Goal: Information Seeking & Learning: Learn about a topic

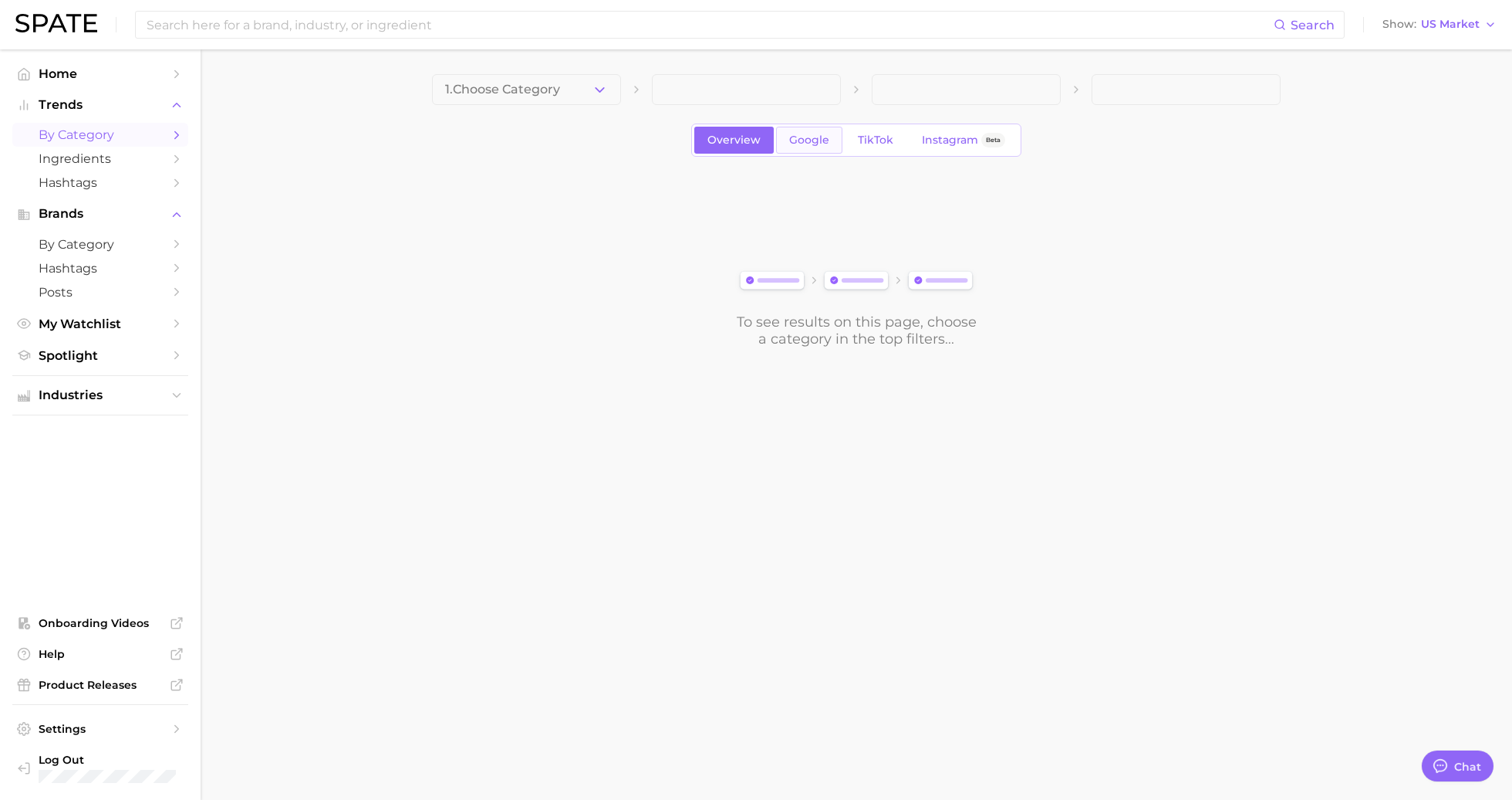
click at [809, 141] on span "Google" at bounding box center [809, 139] width 40 height 13
click at [61, 72] on span "Home" at bounding box center [100, 73] width 124 height 14
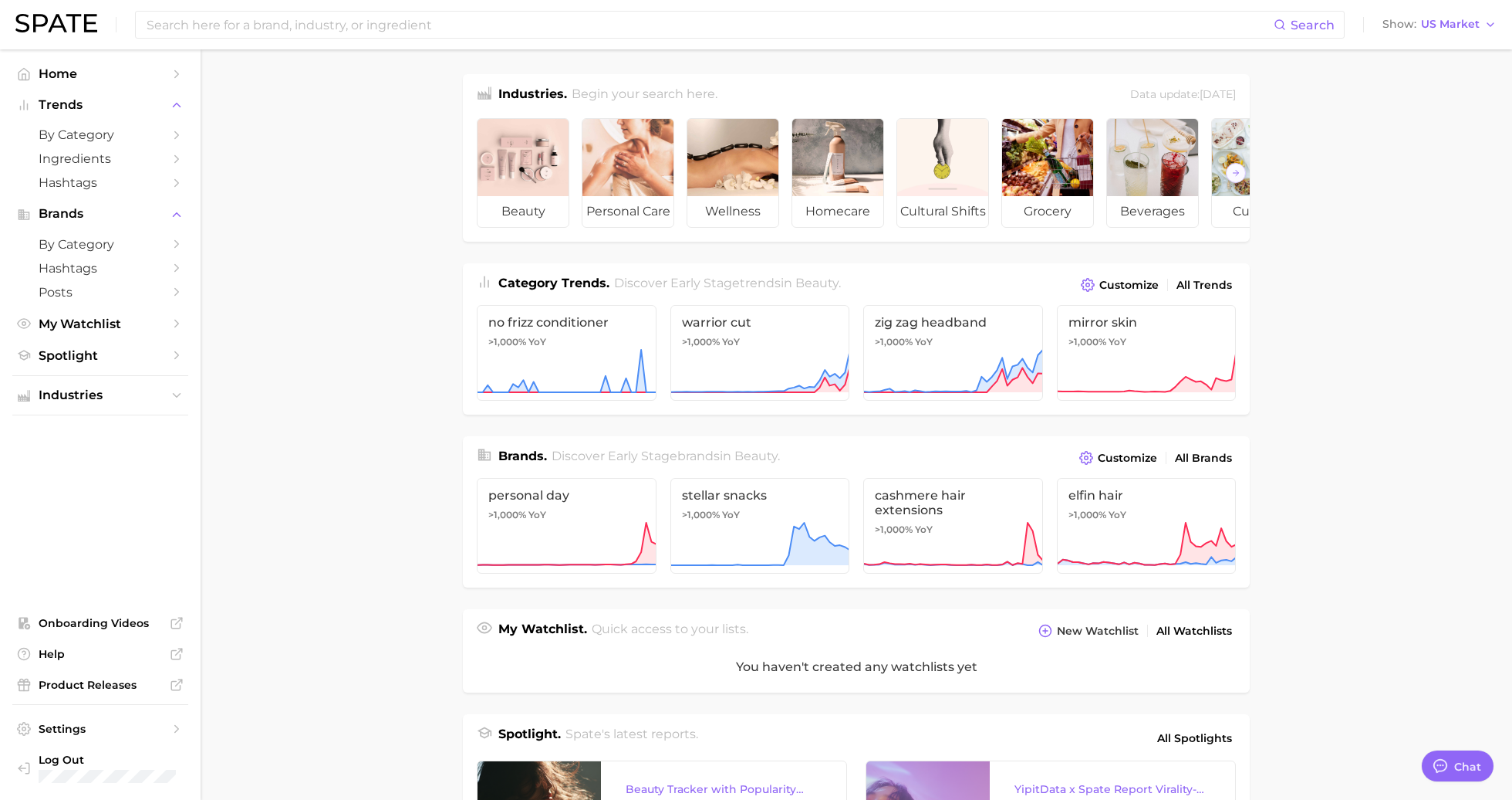
click at [64, 20] on img at bounding box center [56, 23] width 81 height 19
click at [109, 164] on span "Ingredients" at bounding box center [100, 158] width 124 height 14
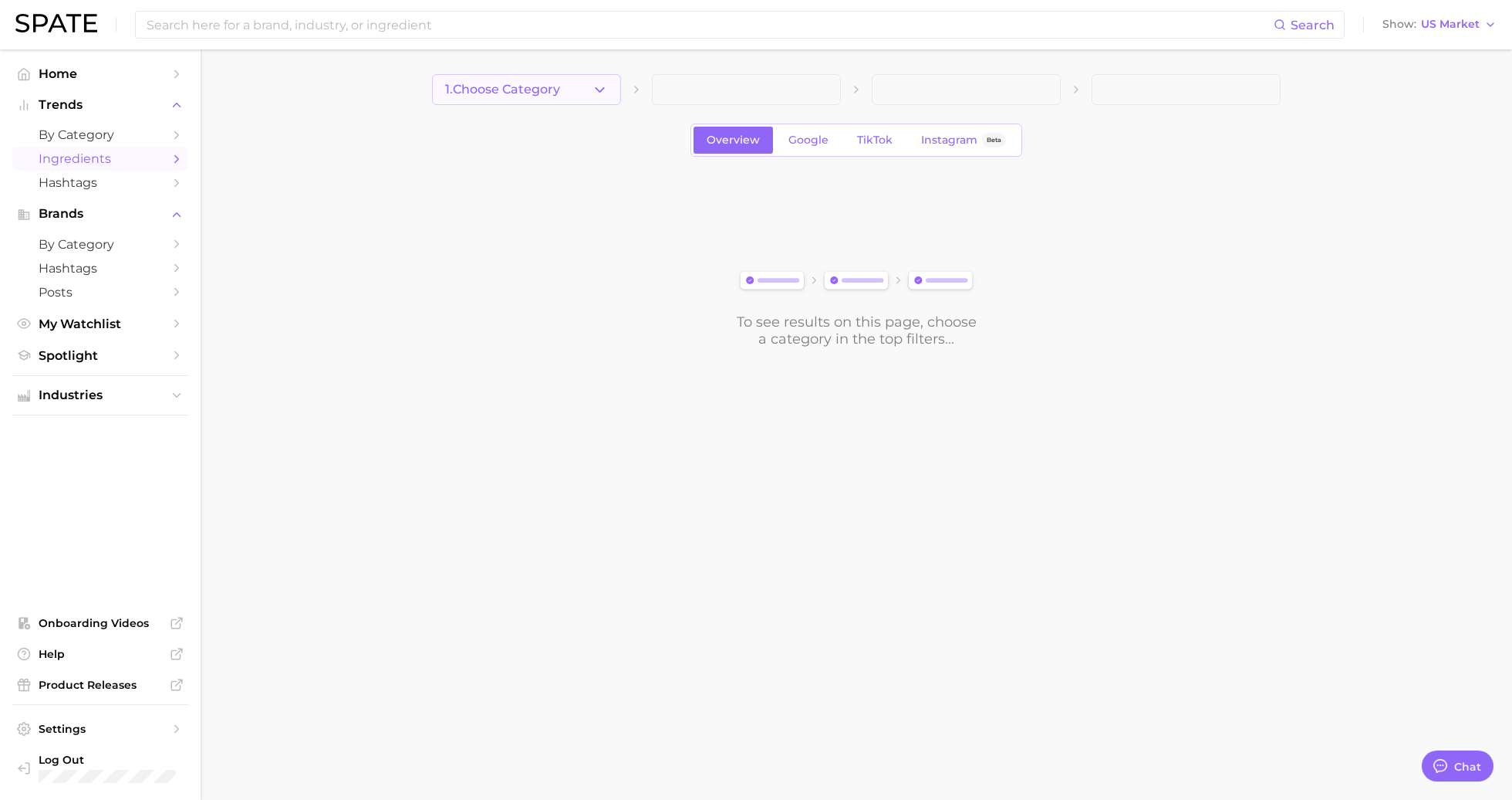
click at [521, 92] on span "1. Choose Category" at bounding box center [503, 89] width 115 height 14
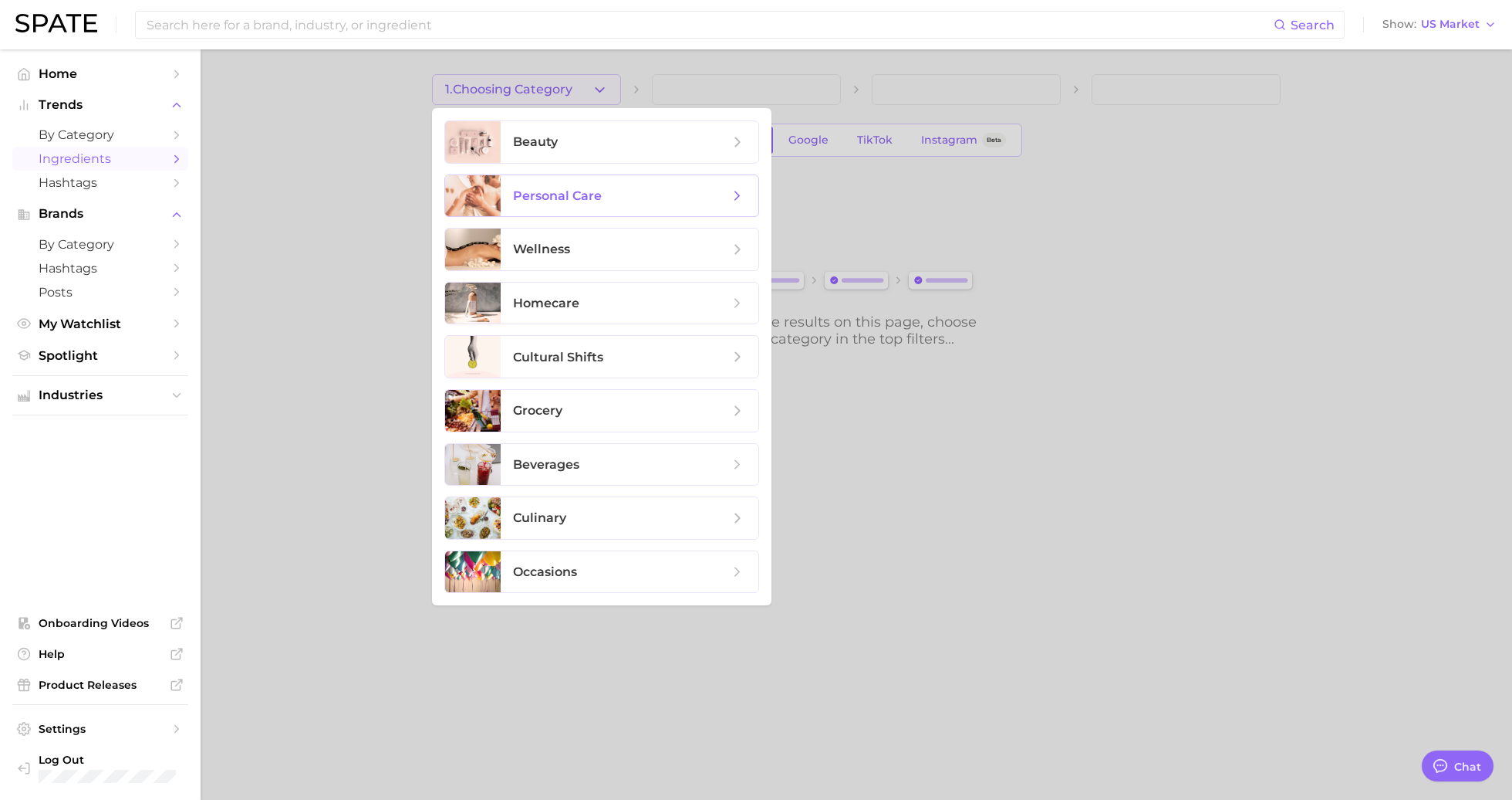
click at [579, 182] on span "personal care" at bounding box center [629, 196] width 258 height 42
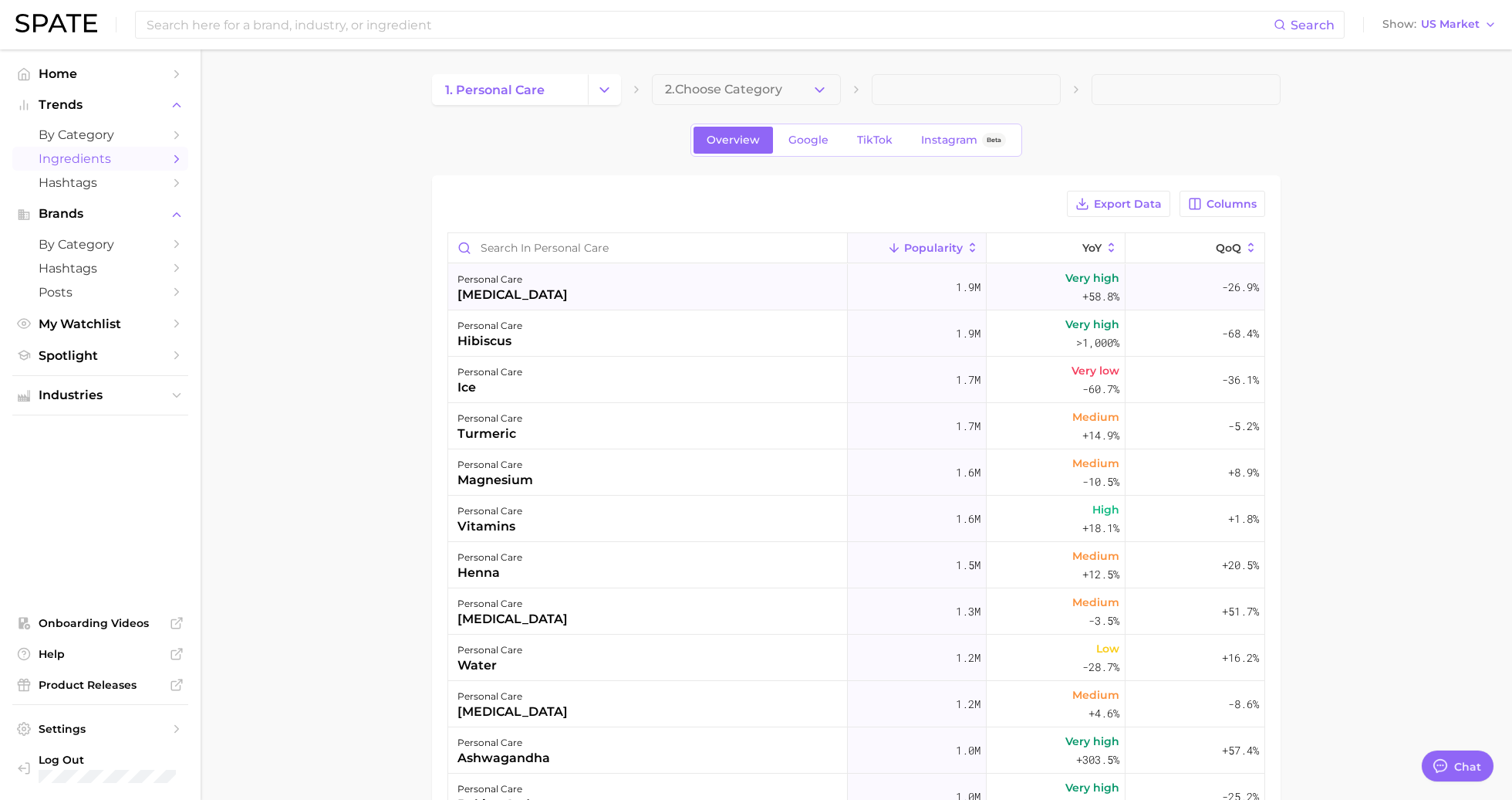
click at [627, 278] on div "personal care [MEDICAL_DATA]" at bounding box center [648, 287] width 399 height 47
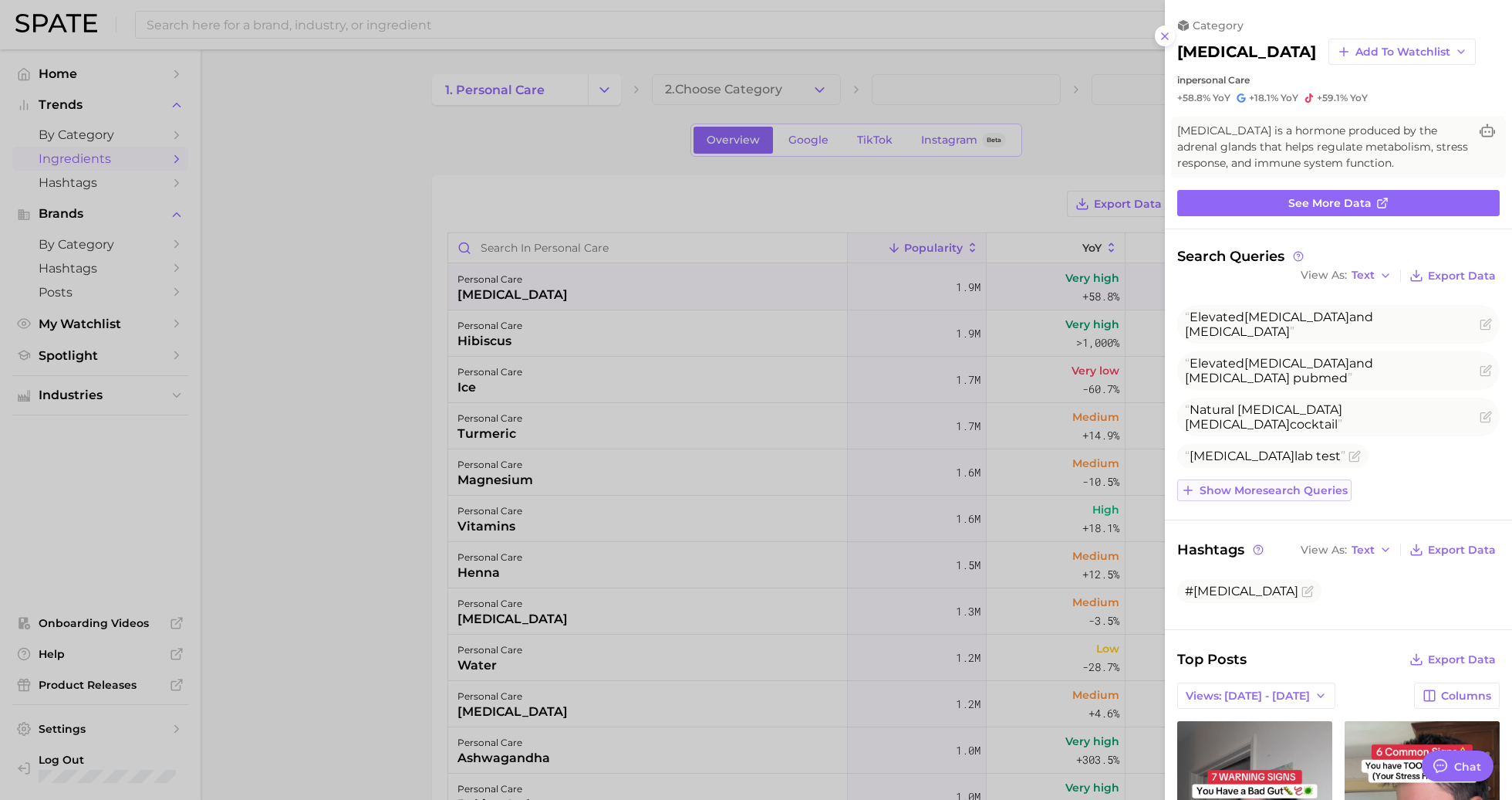
click at [1219, 493] on span "Show more search queries" at bounding box center [1274, 490] width 148 height 13
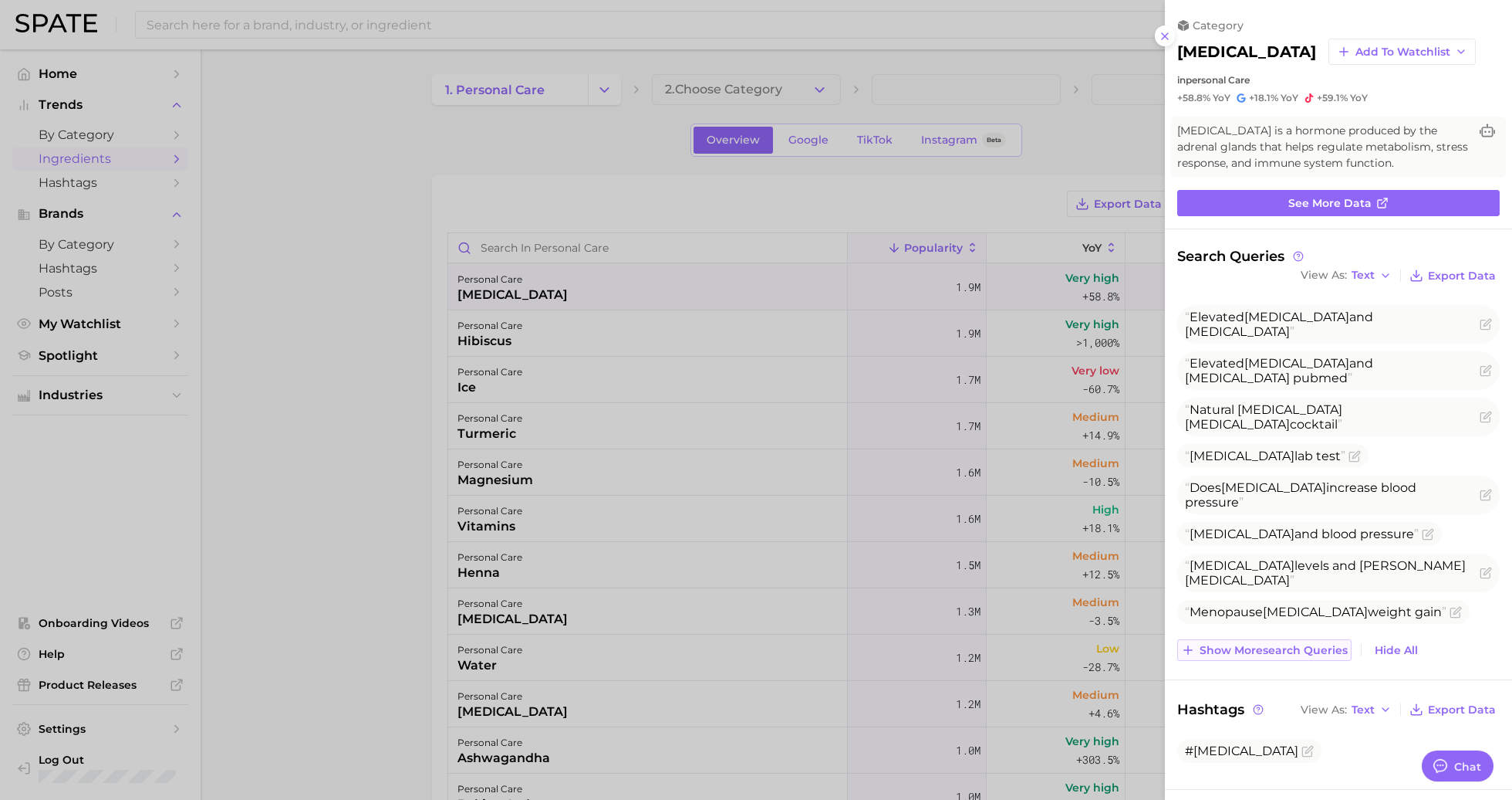
click at [1275, 652] on span "Show more search queries" at bounding box center [1274, 650] width 148 height 13
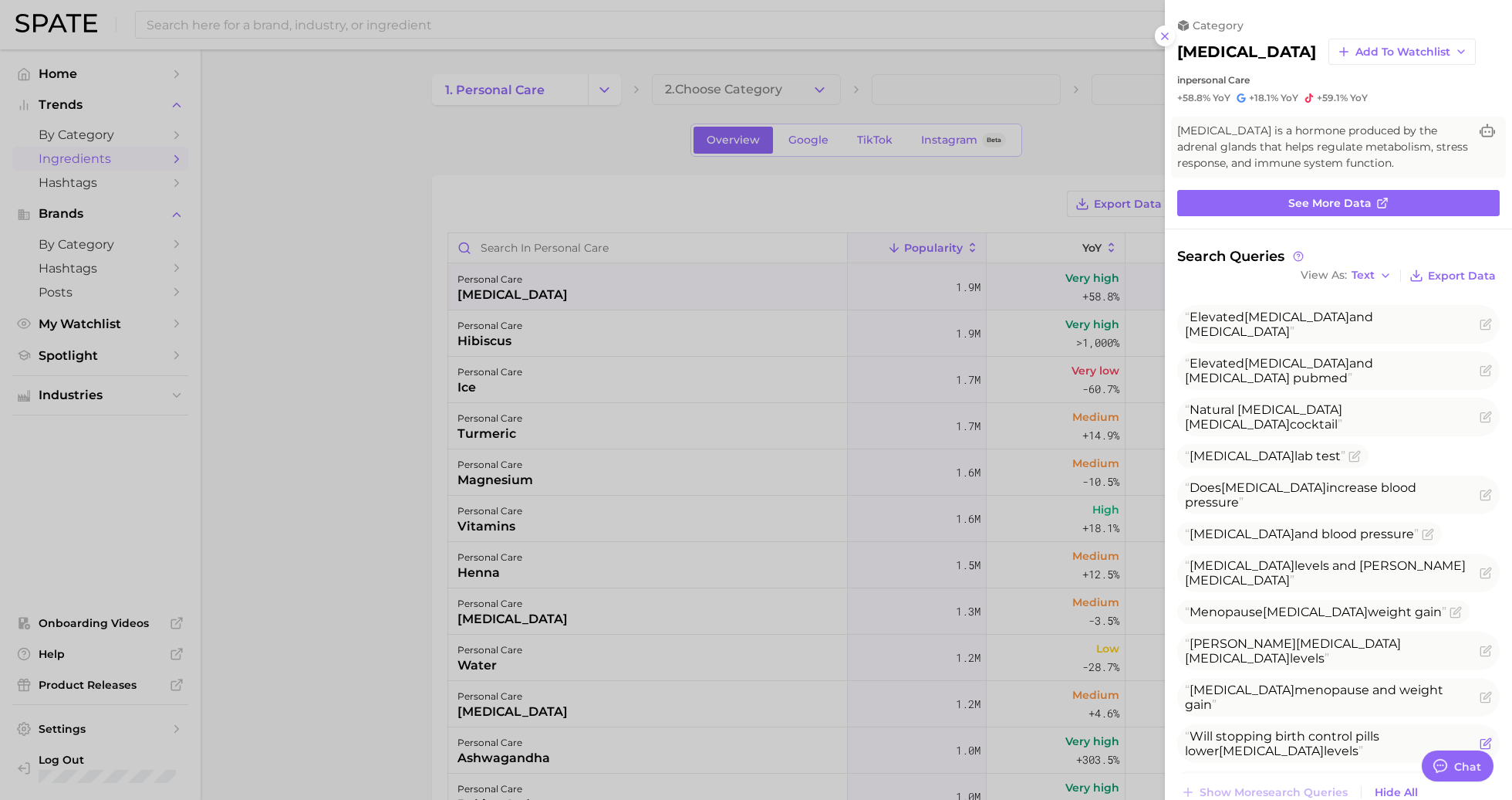
click at [1286, 729] on span "Will stopping birth control pills lower [MEDICAL_DATA] levels" at bounding box center [1282, 743] width 194 height 30
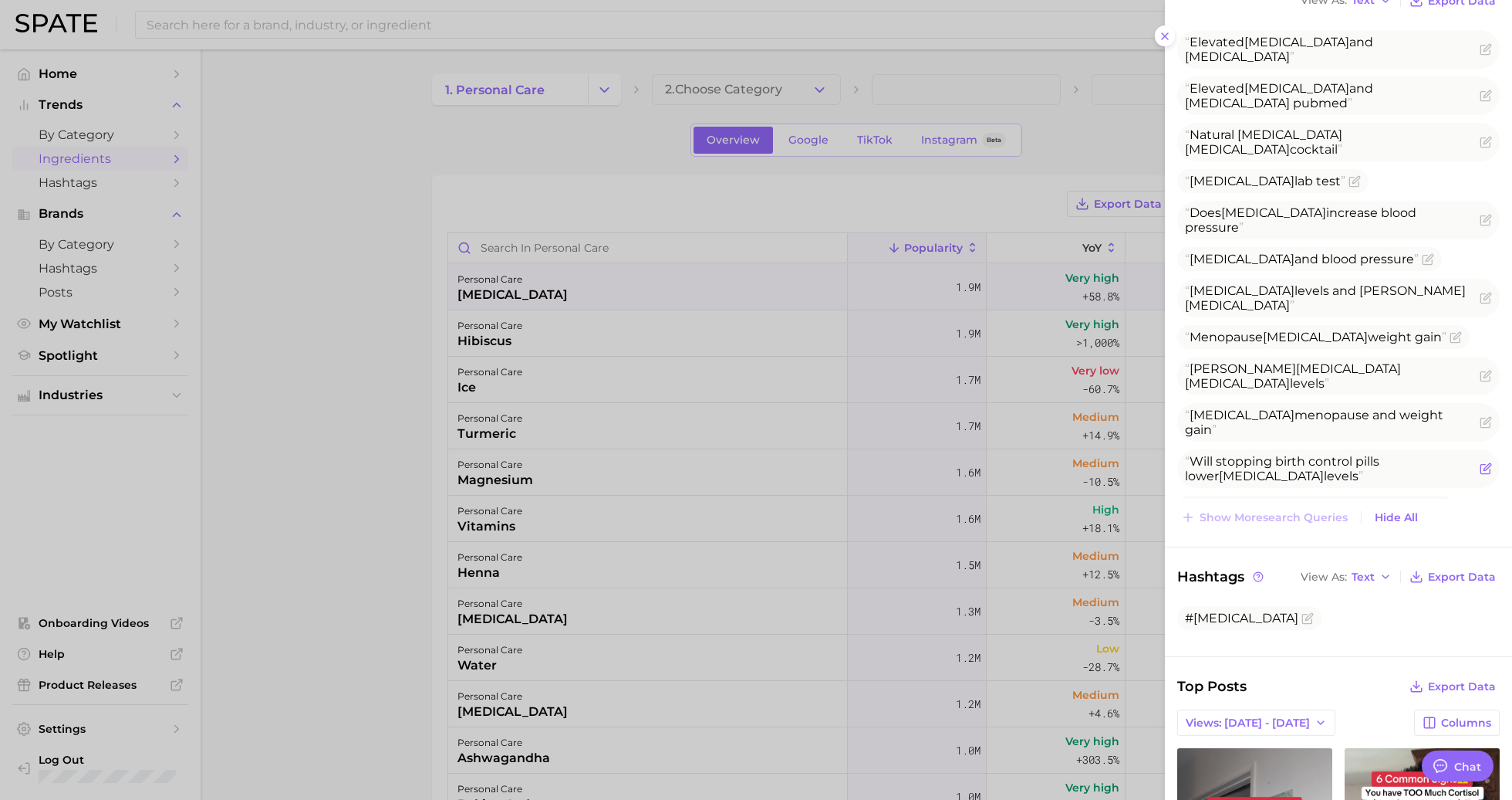
scroll to position [271, 0]
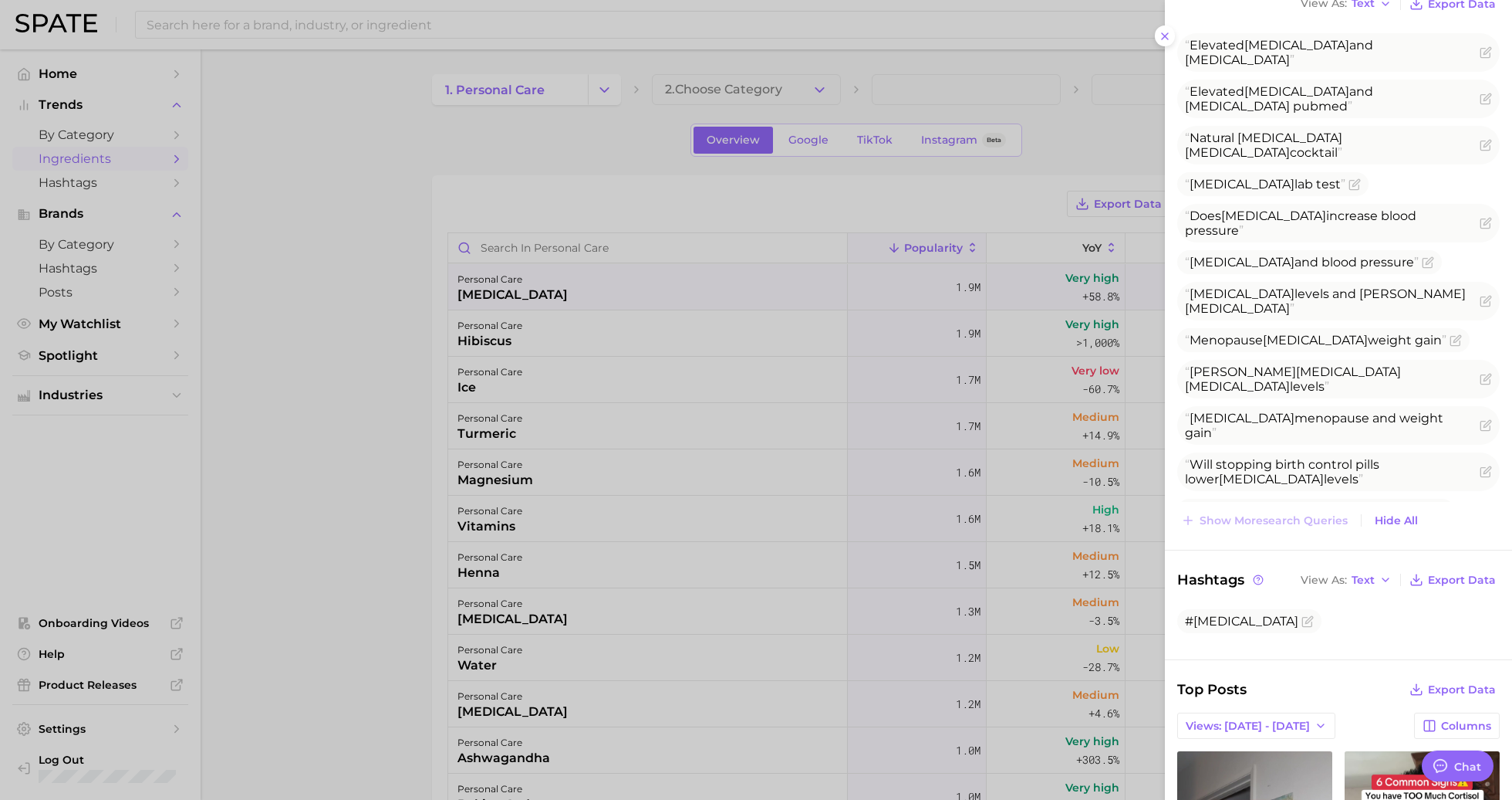
click at [303, 265] on div at bounding box center [756, 400] width 1512 height 800
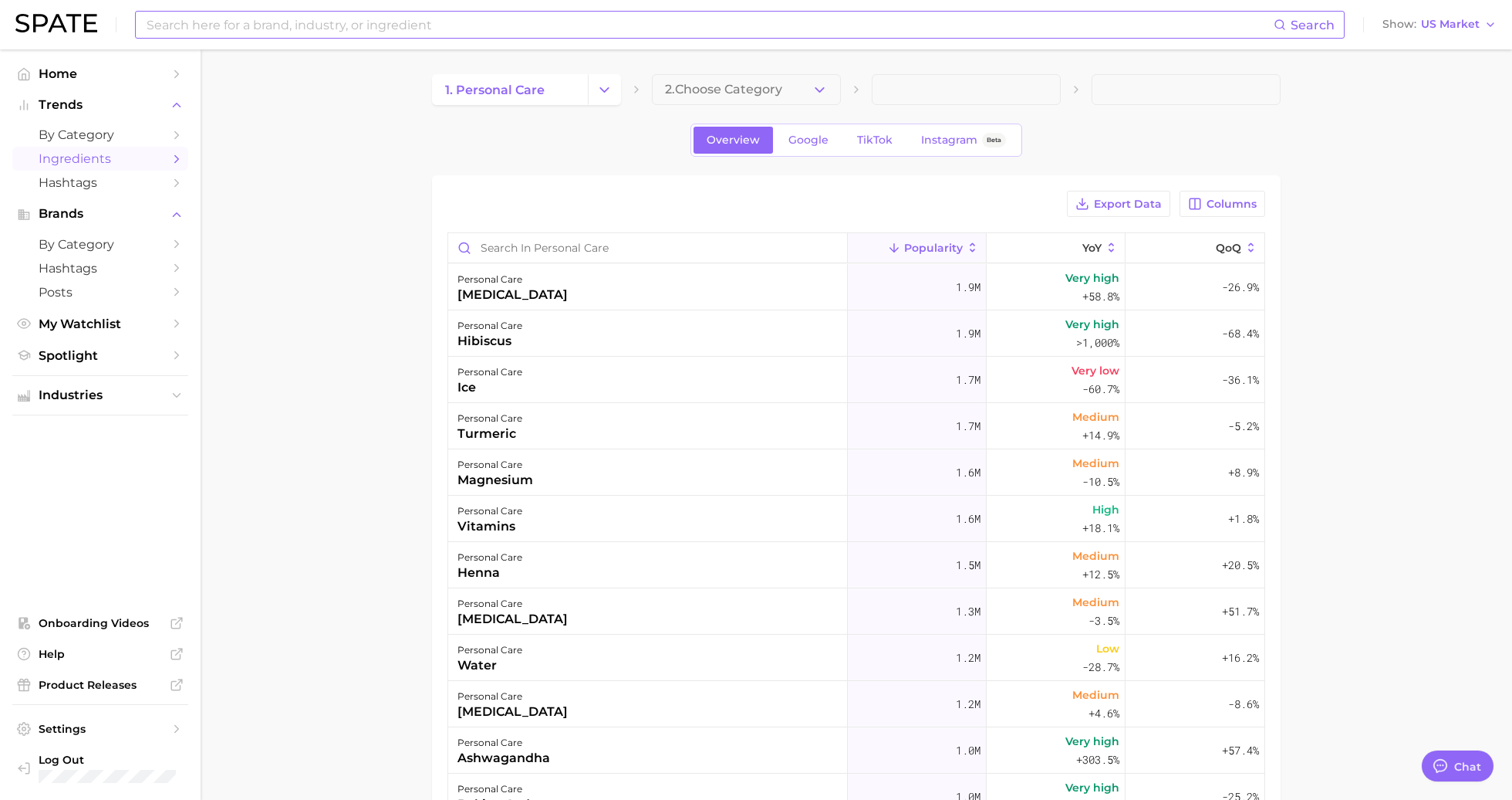
click at [331, 33] on input at bounding box center [709, 25] width 1129 height 26
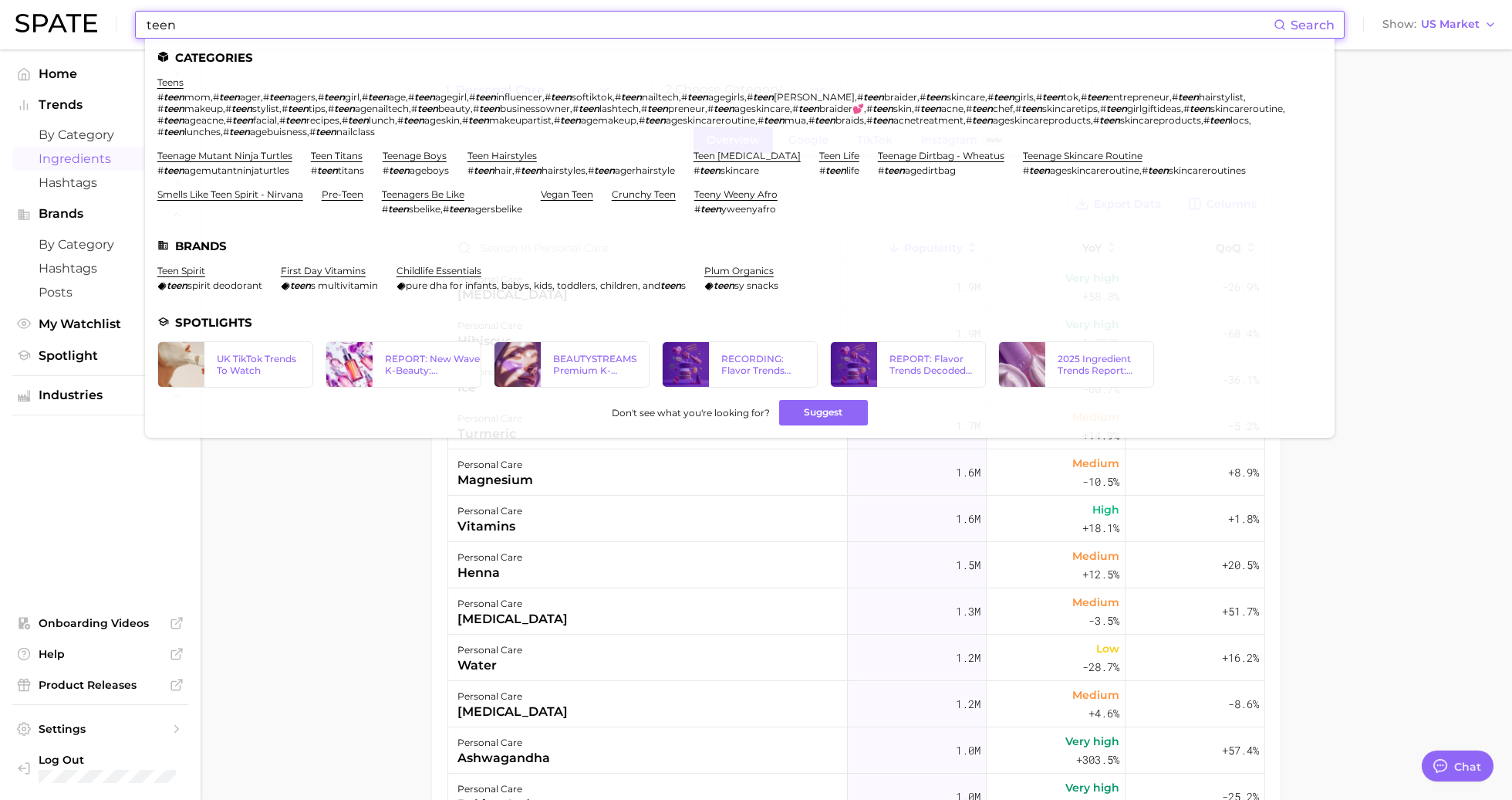
click at [219, 17] on input "teen" at bounding box center [709, 25] width 1129 height 26
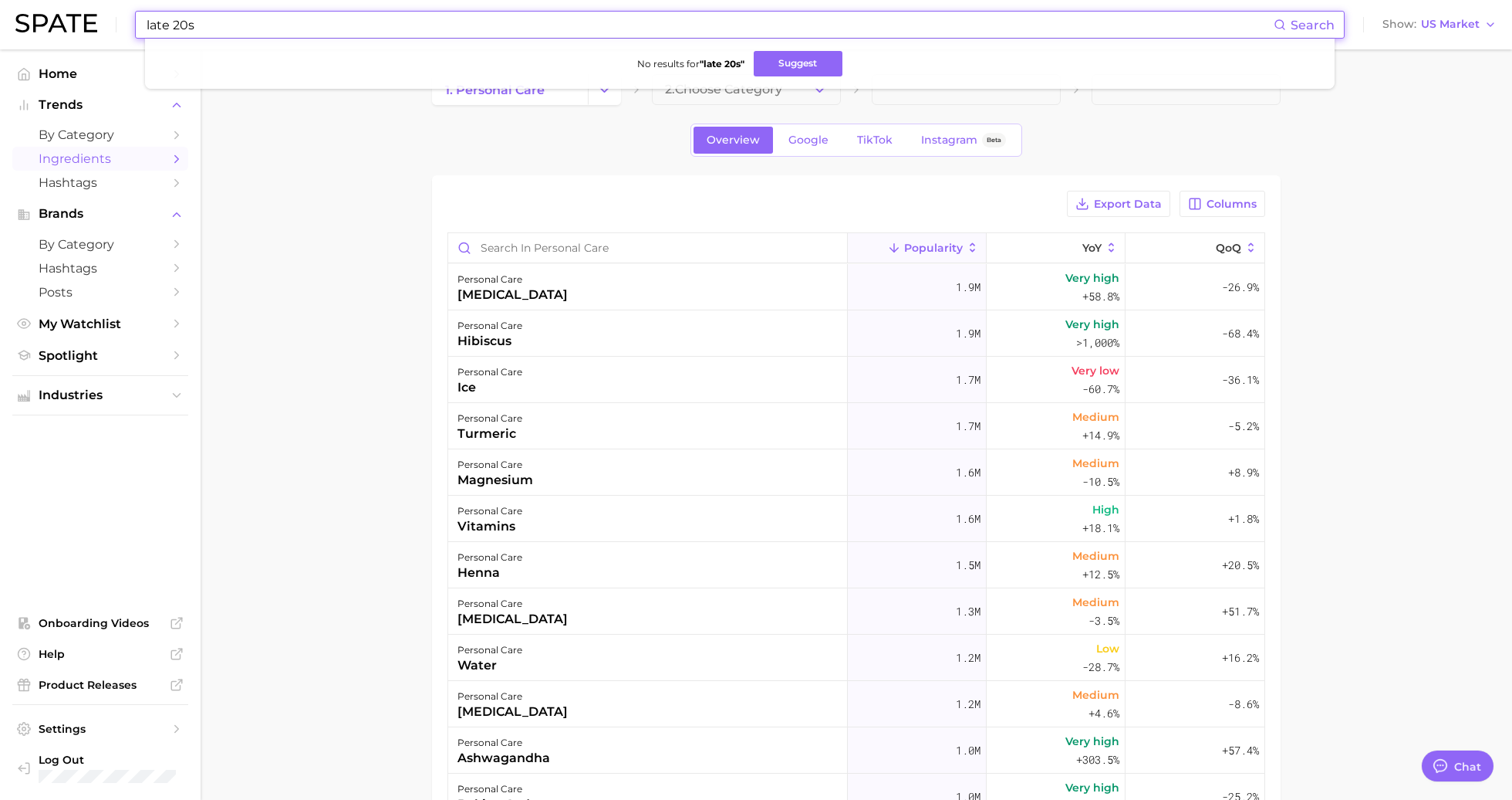
click at [226, 19] on input "late 20s" at bounding box center [709, 25] width 1129 height 26
drag, startPoint x: 175, startPoint y: 30, endPoint x: 120, endPoint y: 23, distance: 55.4
click at [120, 23] on div "late 20s Search No results for " late 20s " Suggest Show US Market" at bounding box center [756, 25] width 1481 height 49
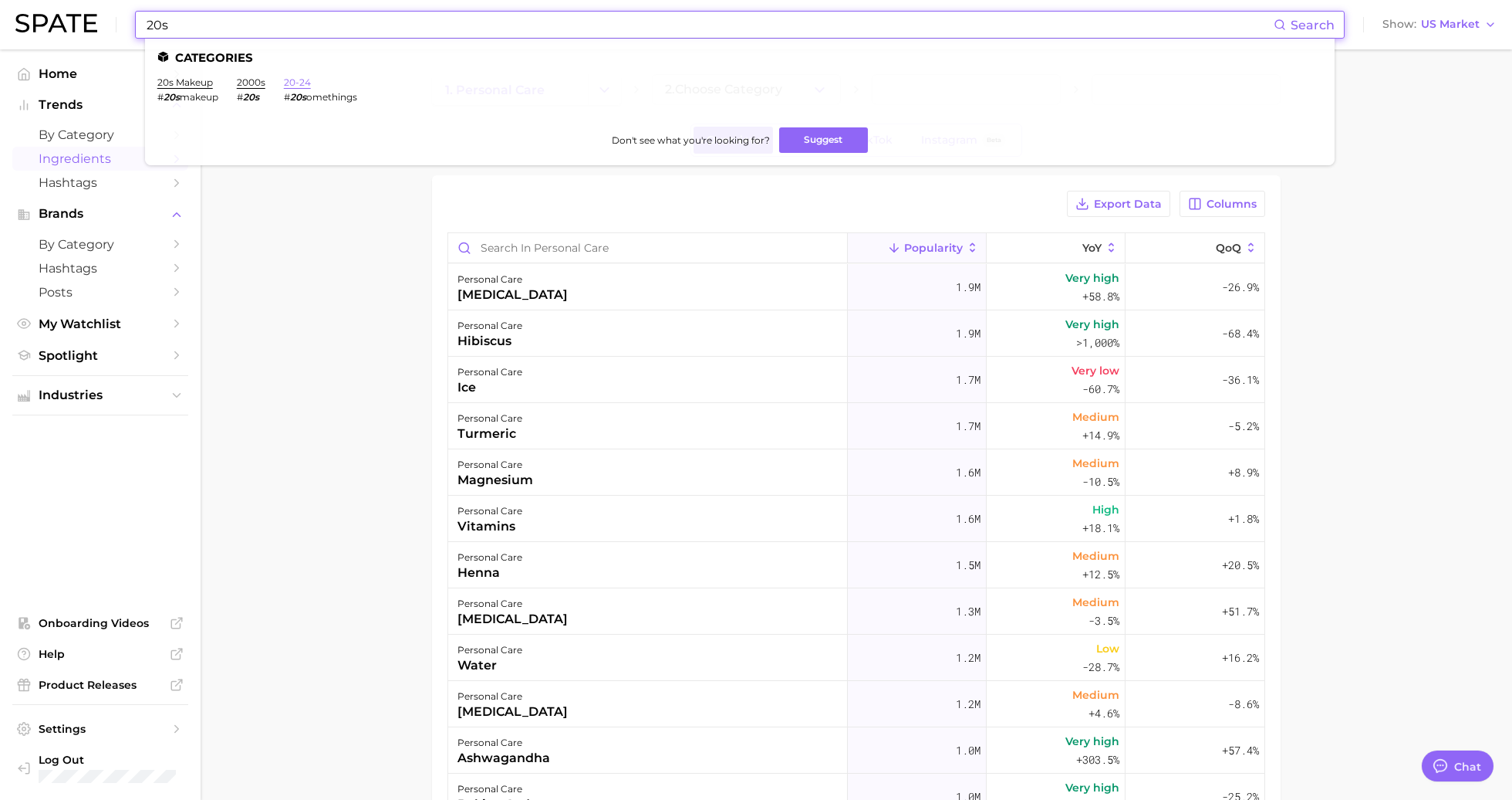
type input "20s"
click at [301, 79] on link "20-24" at bounding box center [298, 82] width 27 height 12
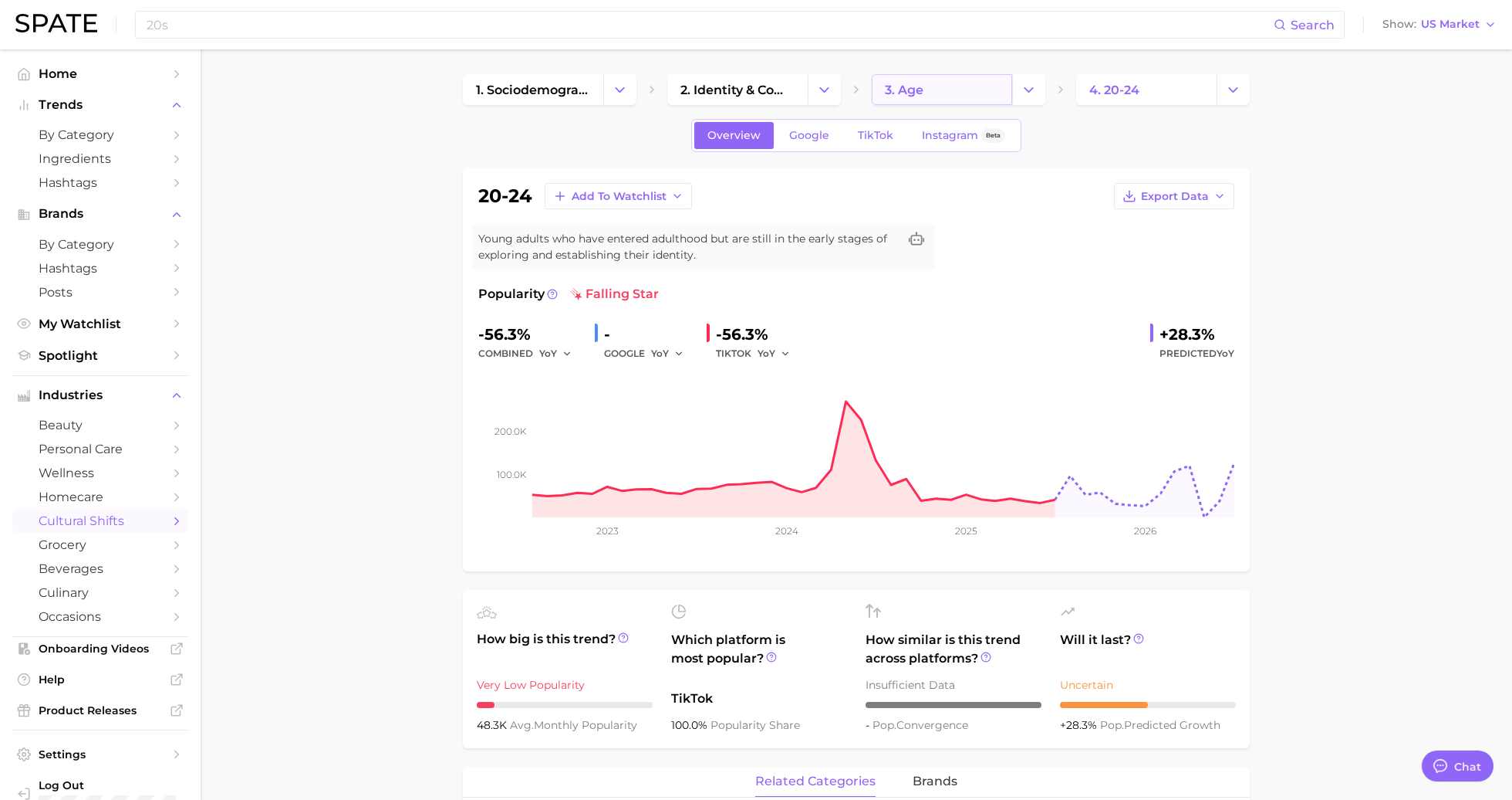
click at [984, 98] on link "3. age" at bounding box center [942, 89] width 141 height 31
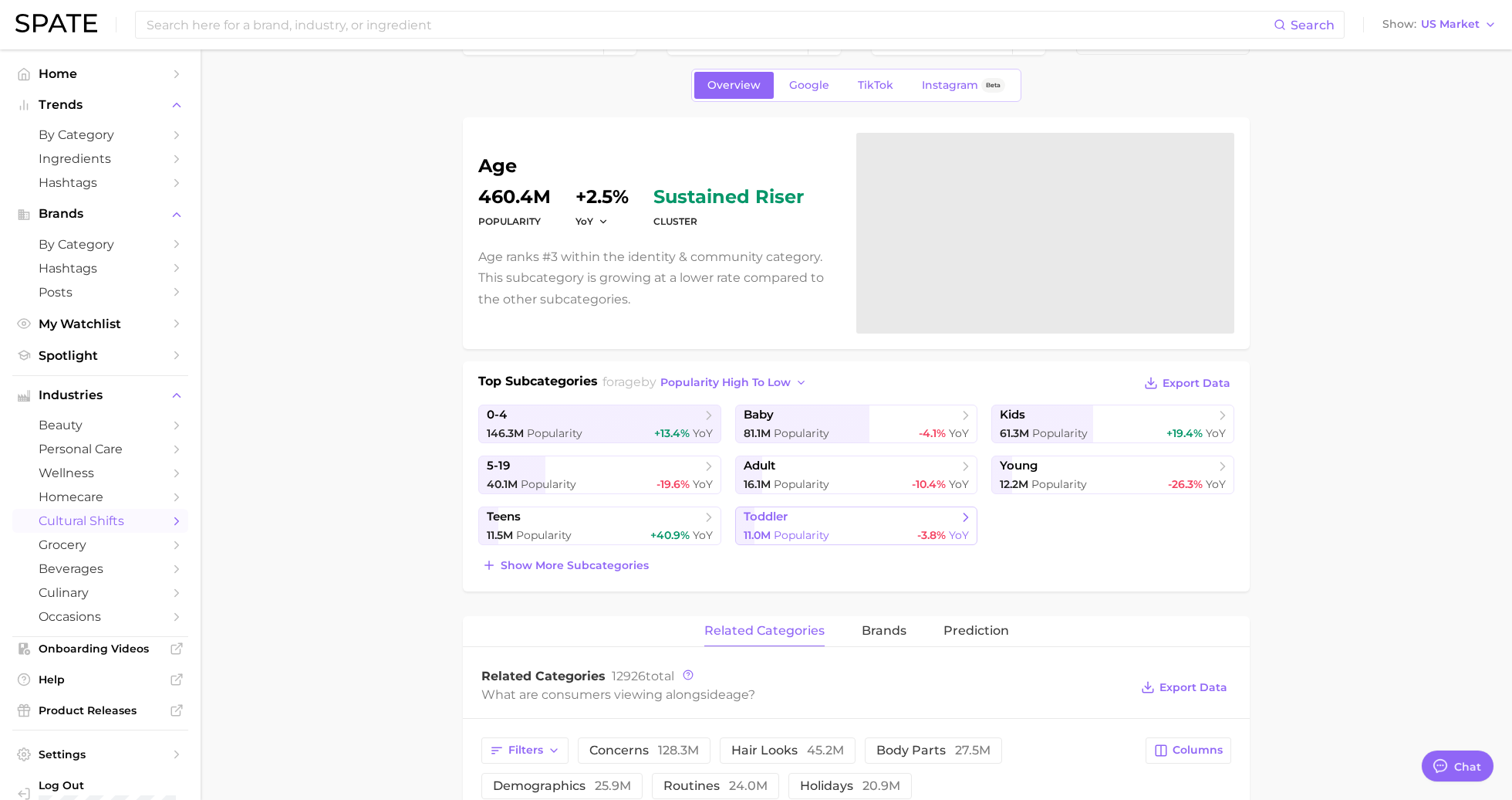
scroll to position [53, 0]
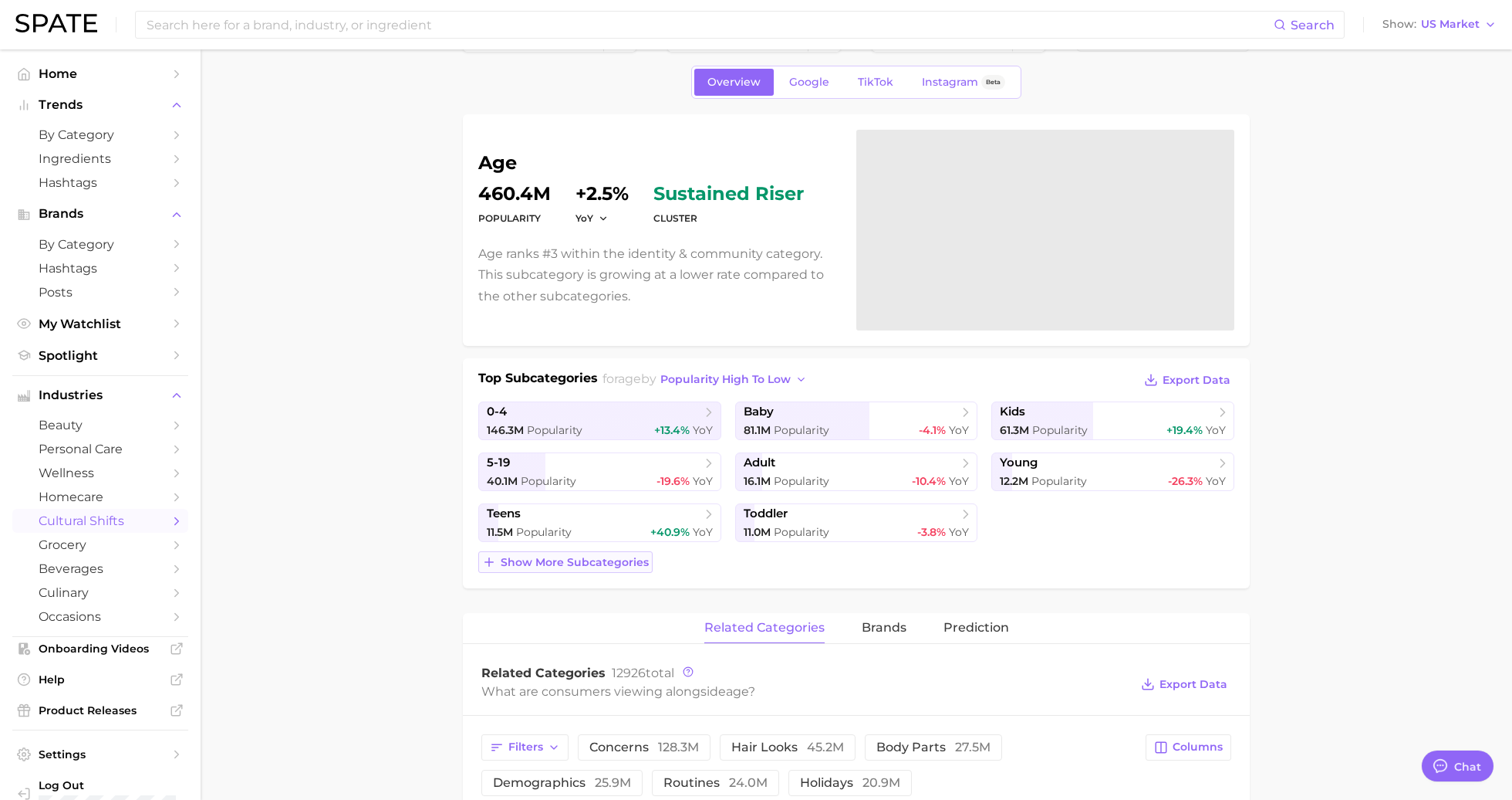
click at [589, 557] on span "Show more subcategories" at bounding box center [574, 562] width 148 height 13
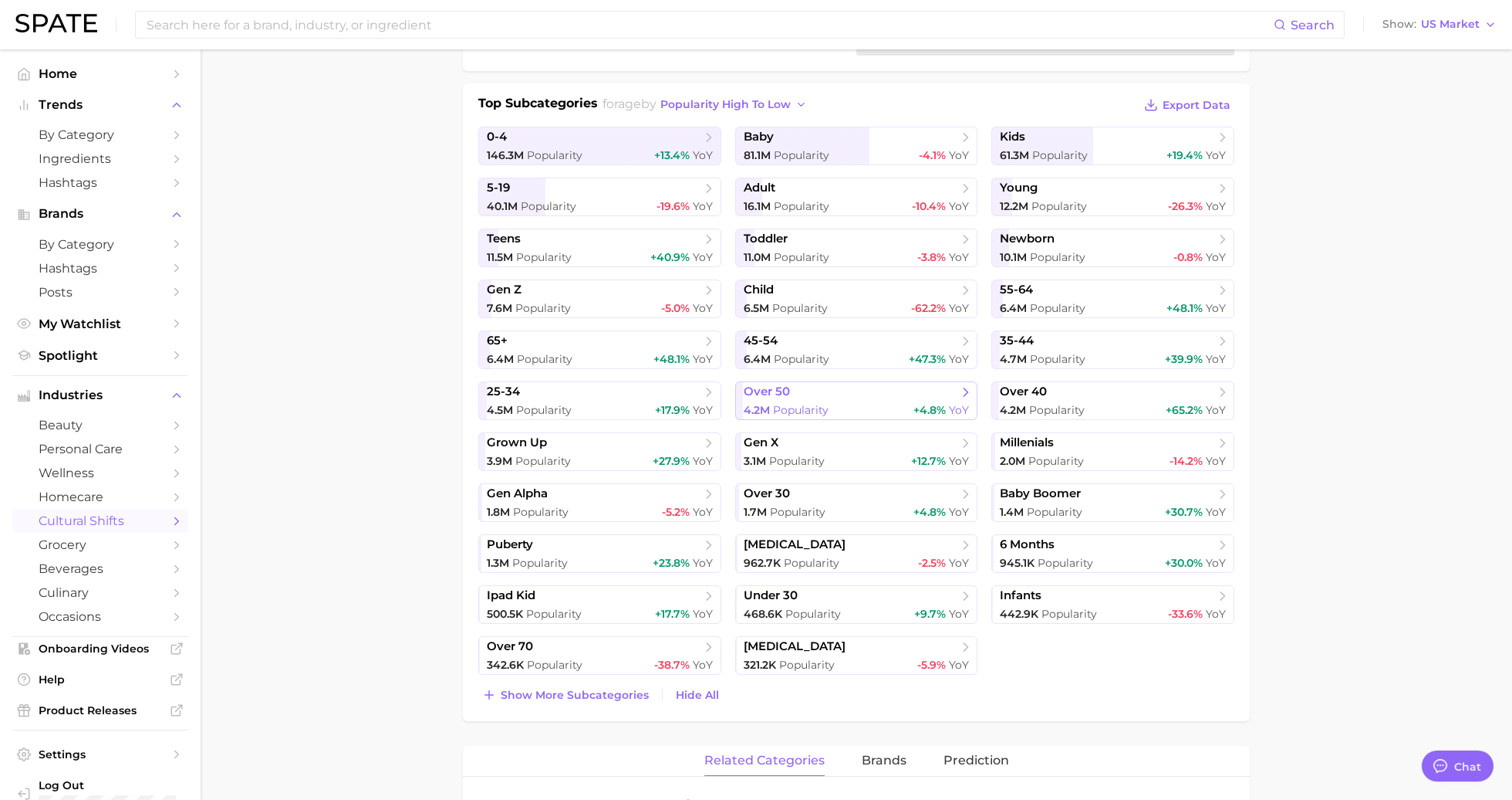
scroll to position [329, 0]
click at [884, 485] on span "over 30" at bounding box center [851, 493] width 215 height 15
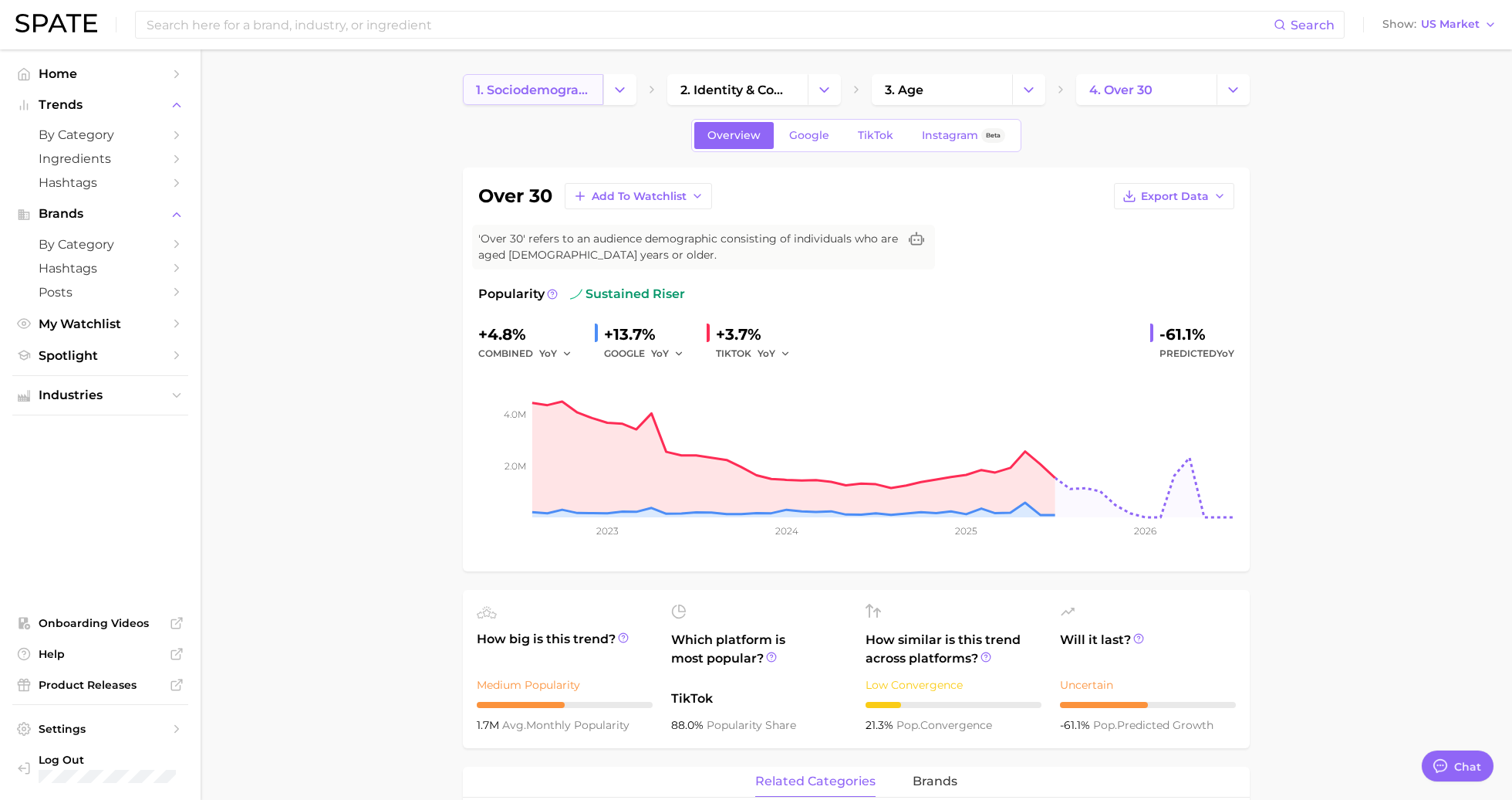
click at [579, 102] on link "1. sociodemographic insights" at bounding box center [533, 89] width 141 height 31
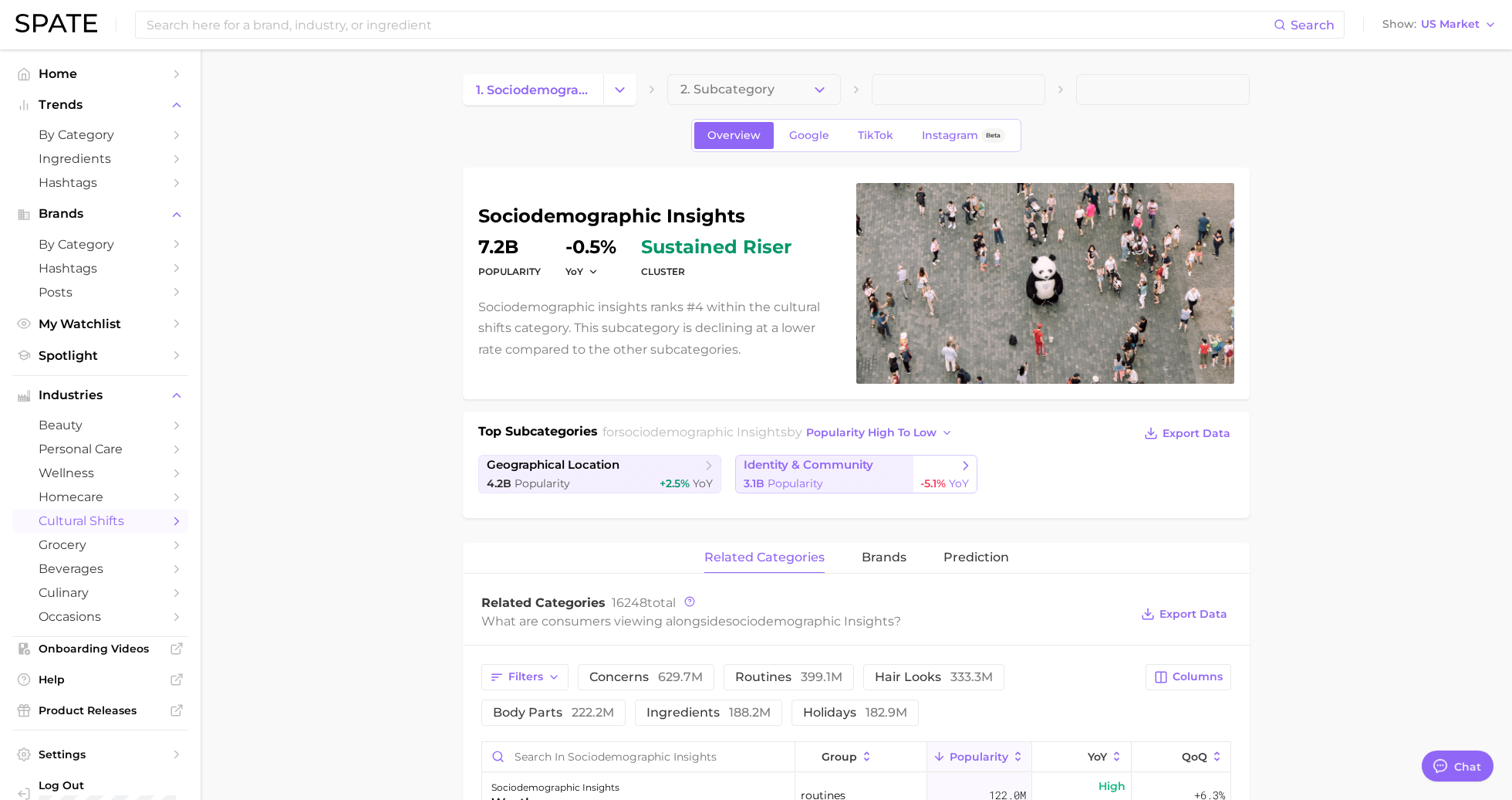
click at [773, 476] on span "3.1b Popularity" at bounding box center [784, 483] width 80 height 14
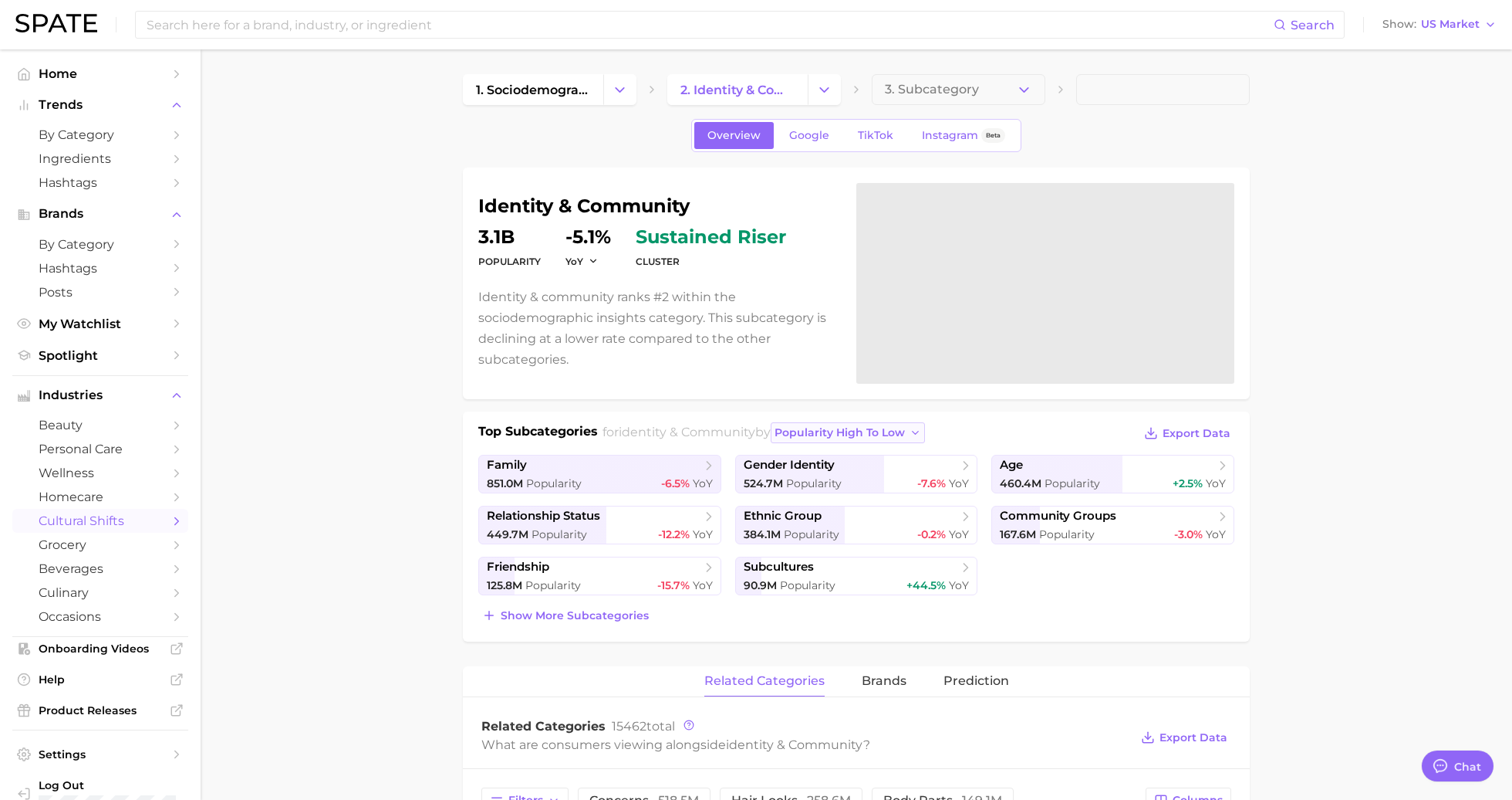
click at [837, 426] on span "popularity high to low" at bounding box center [840, 432] width 131 height 13
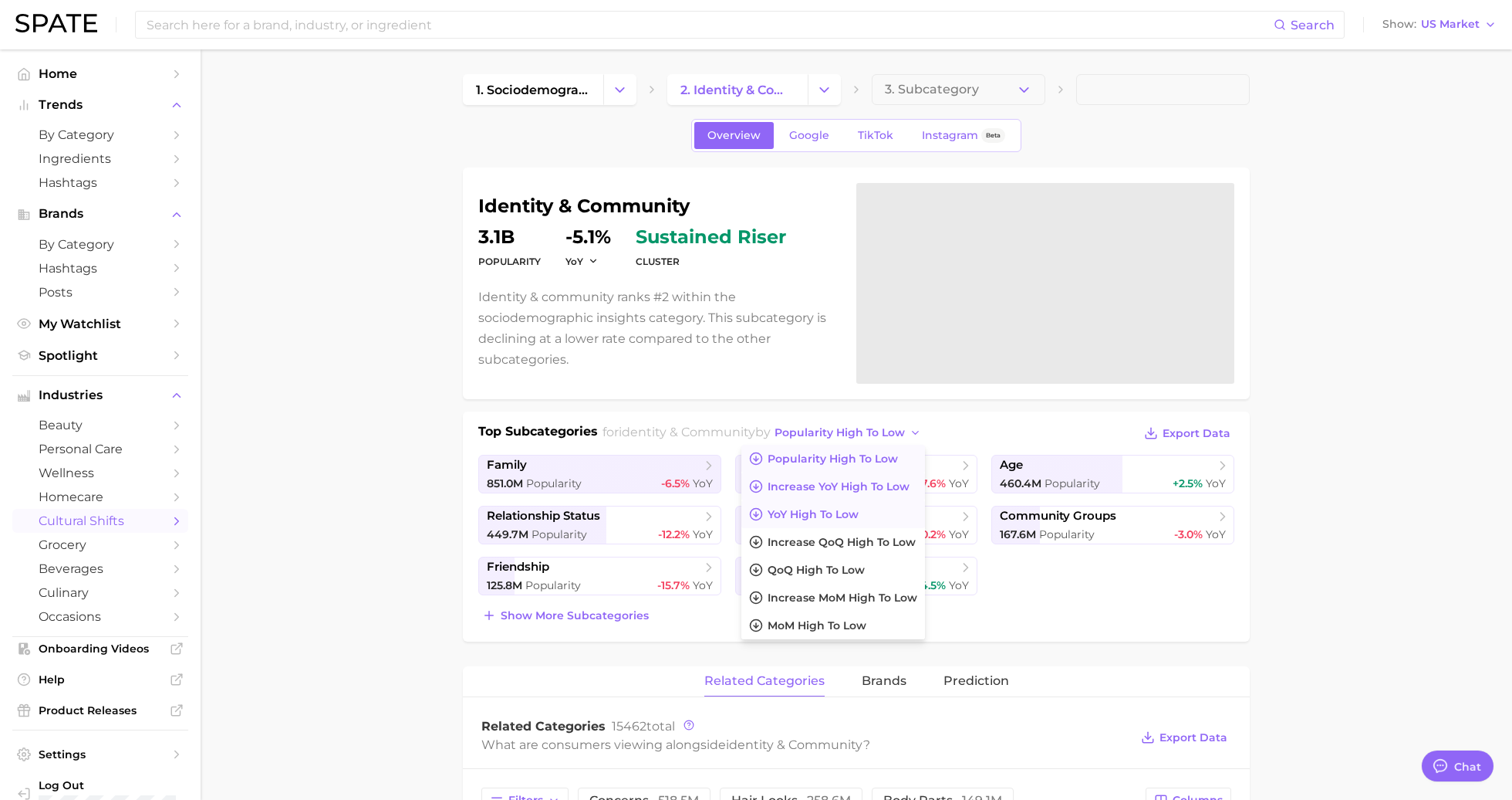
click at [855, 487] on span "Increase YoY high to low" at bounding box center [838, 486] width 142 height 13
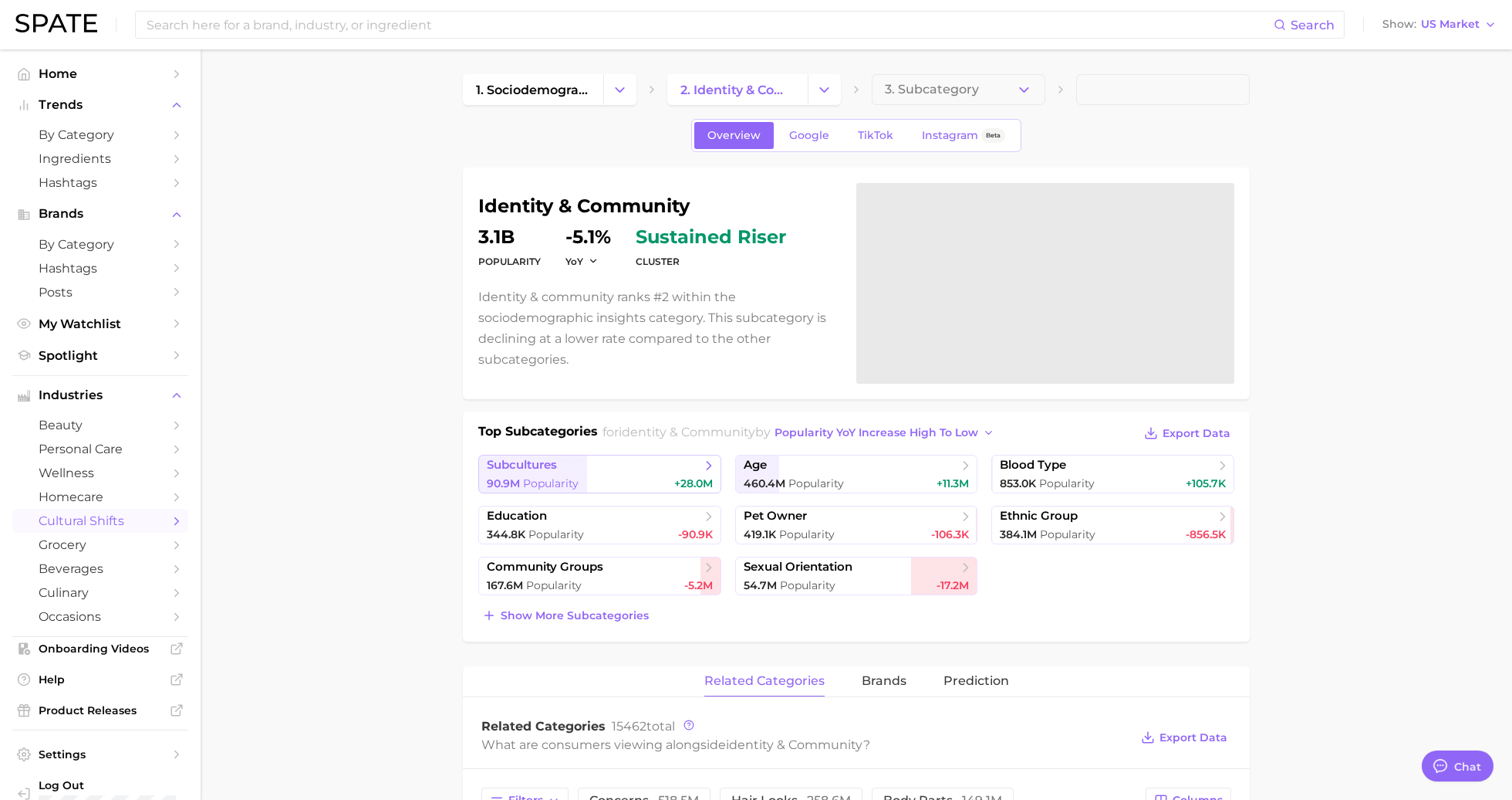
click at [702, 455] on link "subcultures 90.9m Popularity +28.0m" at bounding box center [600, 473] width 243 height 38
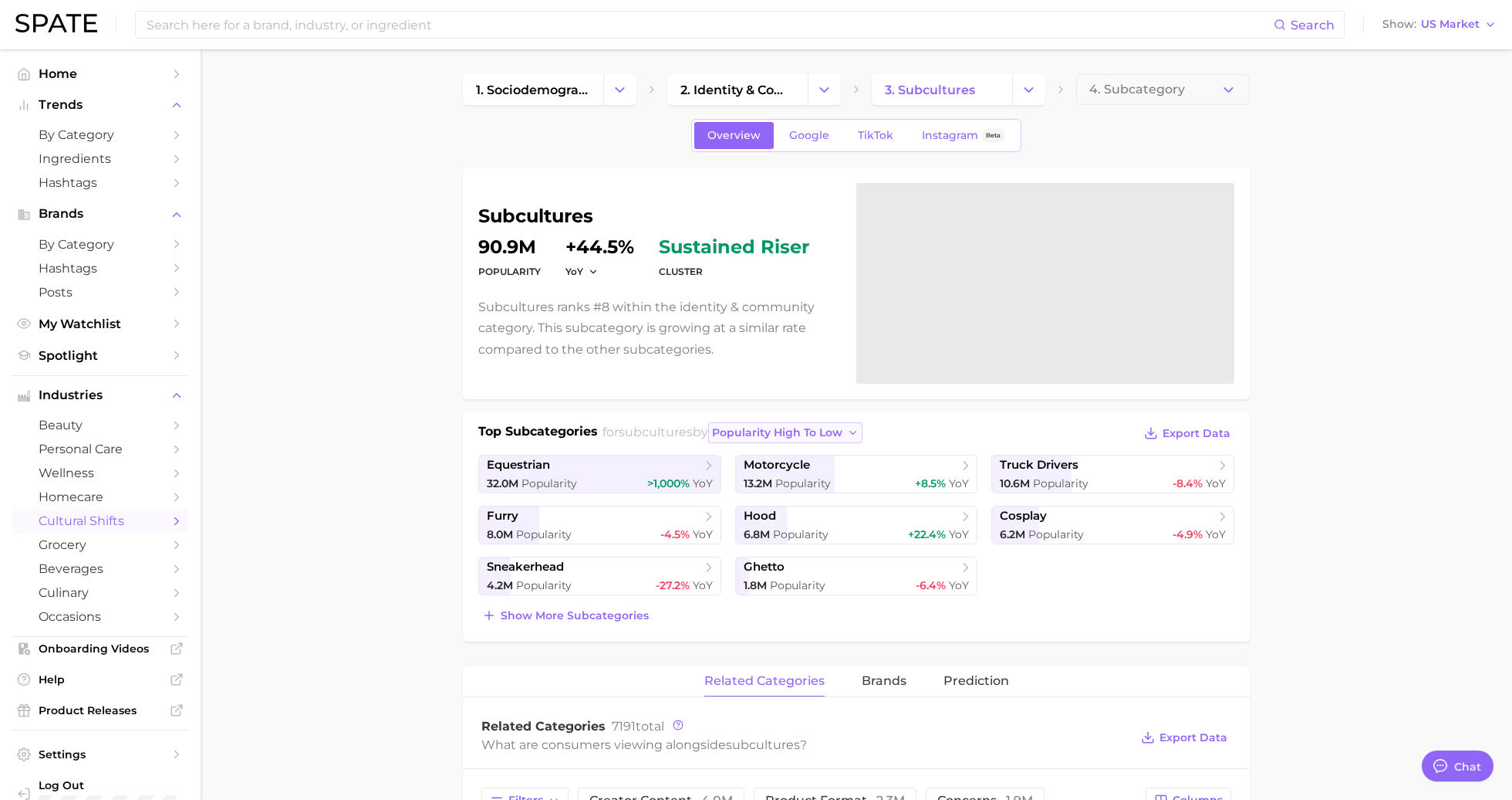
click at [806, 424] on button "popularity high to low" at bounding box center [785, 433] width 155 height 21
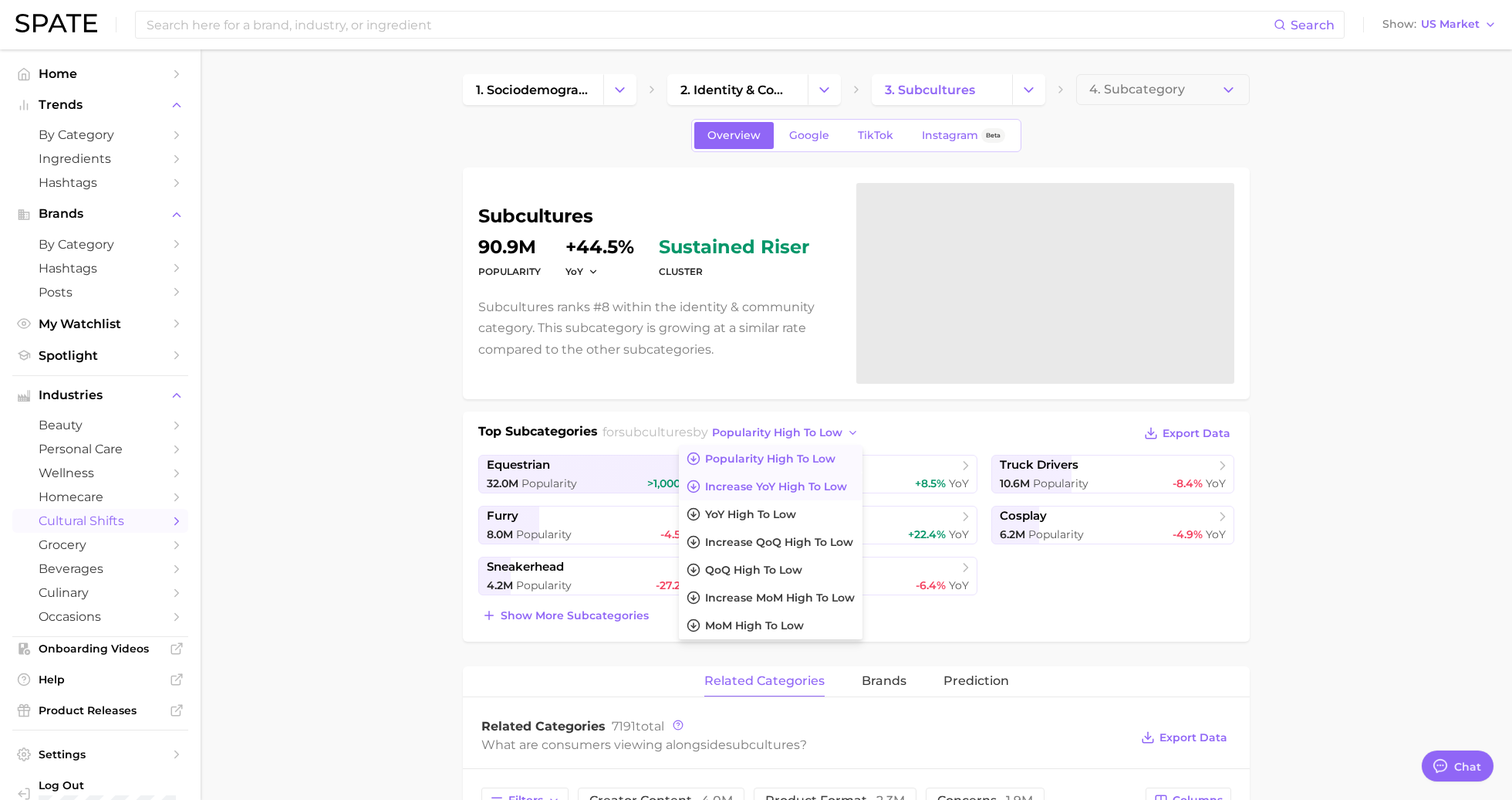
click at [816, 485] on span "Increase YoY high to low" at bounding box center [776, 486] width 142 height 13
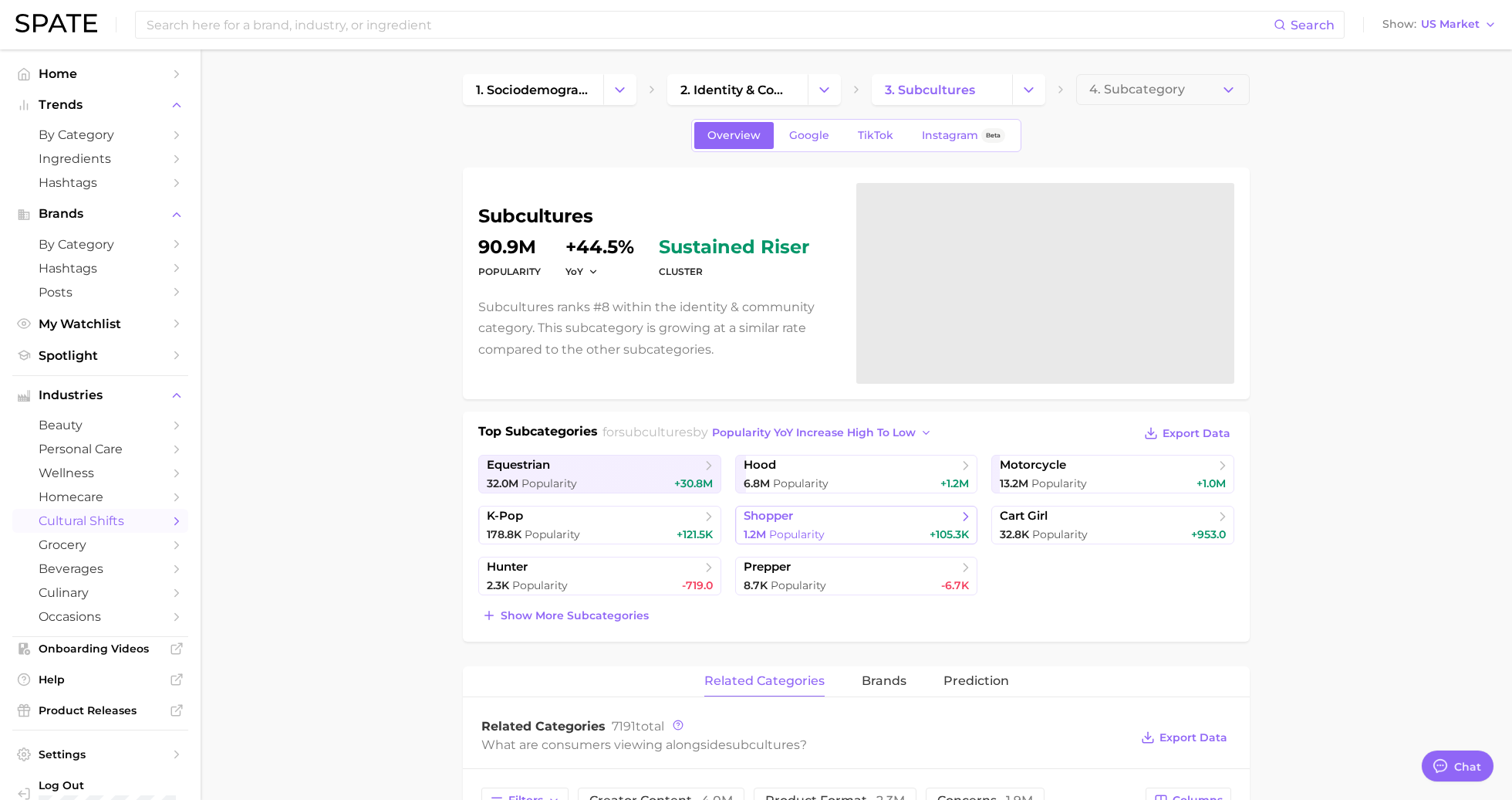
click at [876, 531] on div "1.2m Popularity +105.3k" at bounding box center [856, 534] width 226 height 14
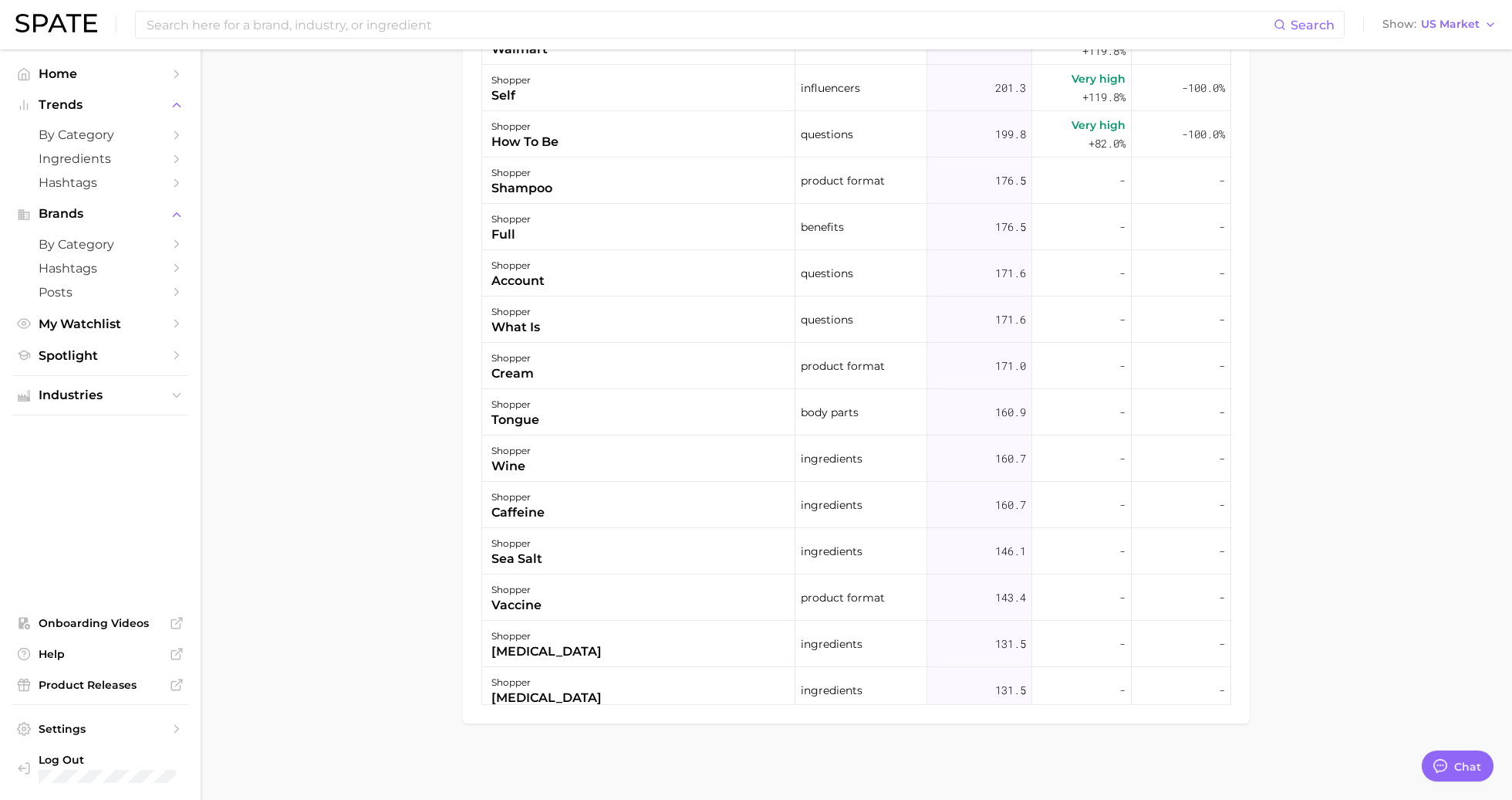
scroll to position [2126, 0]
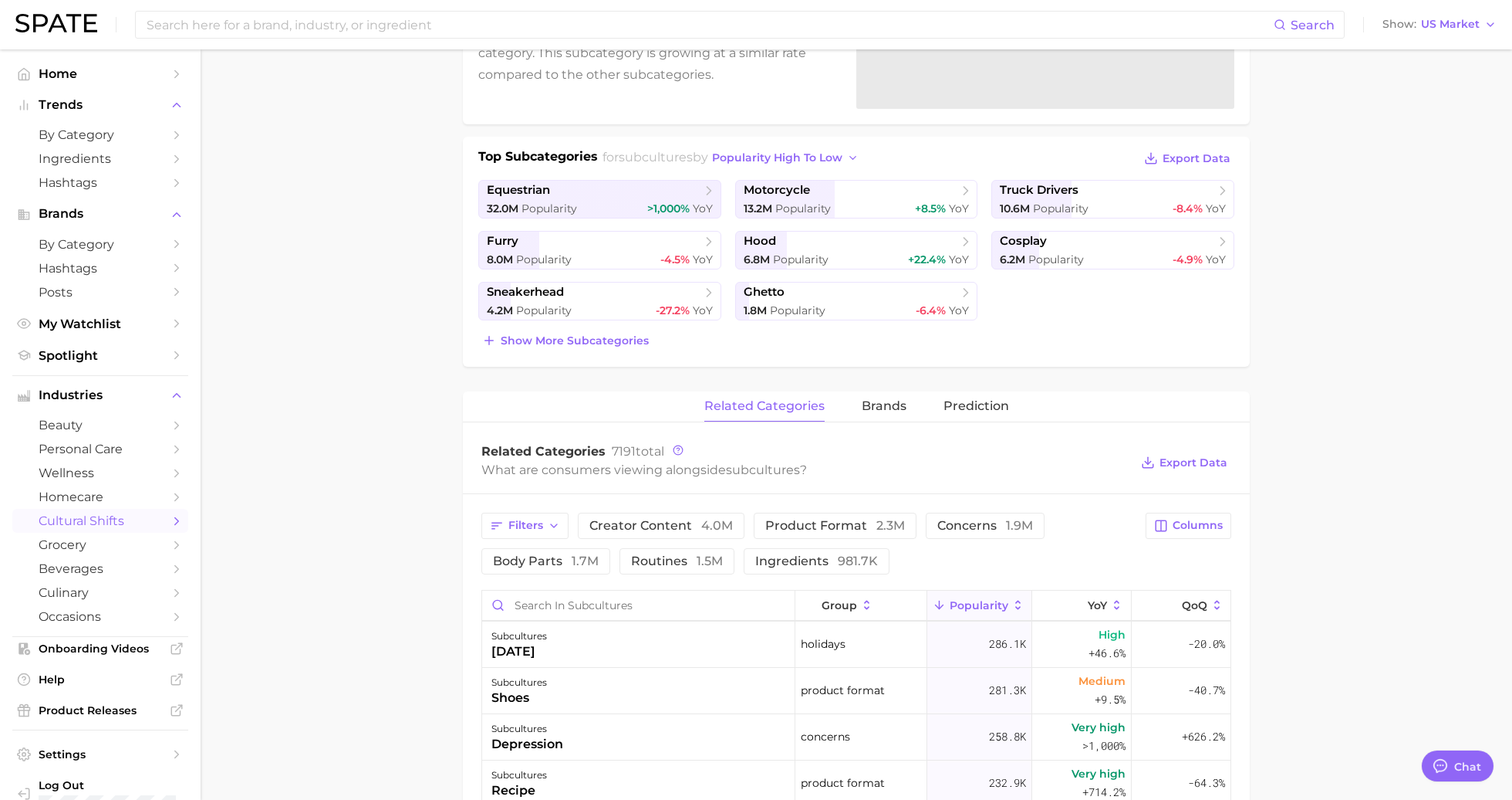
scroll to position [183, 0]
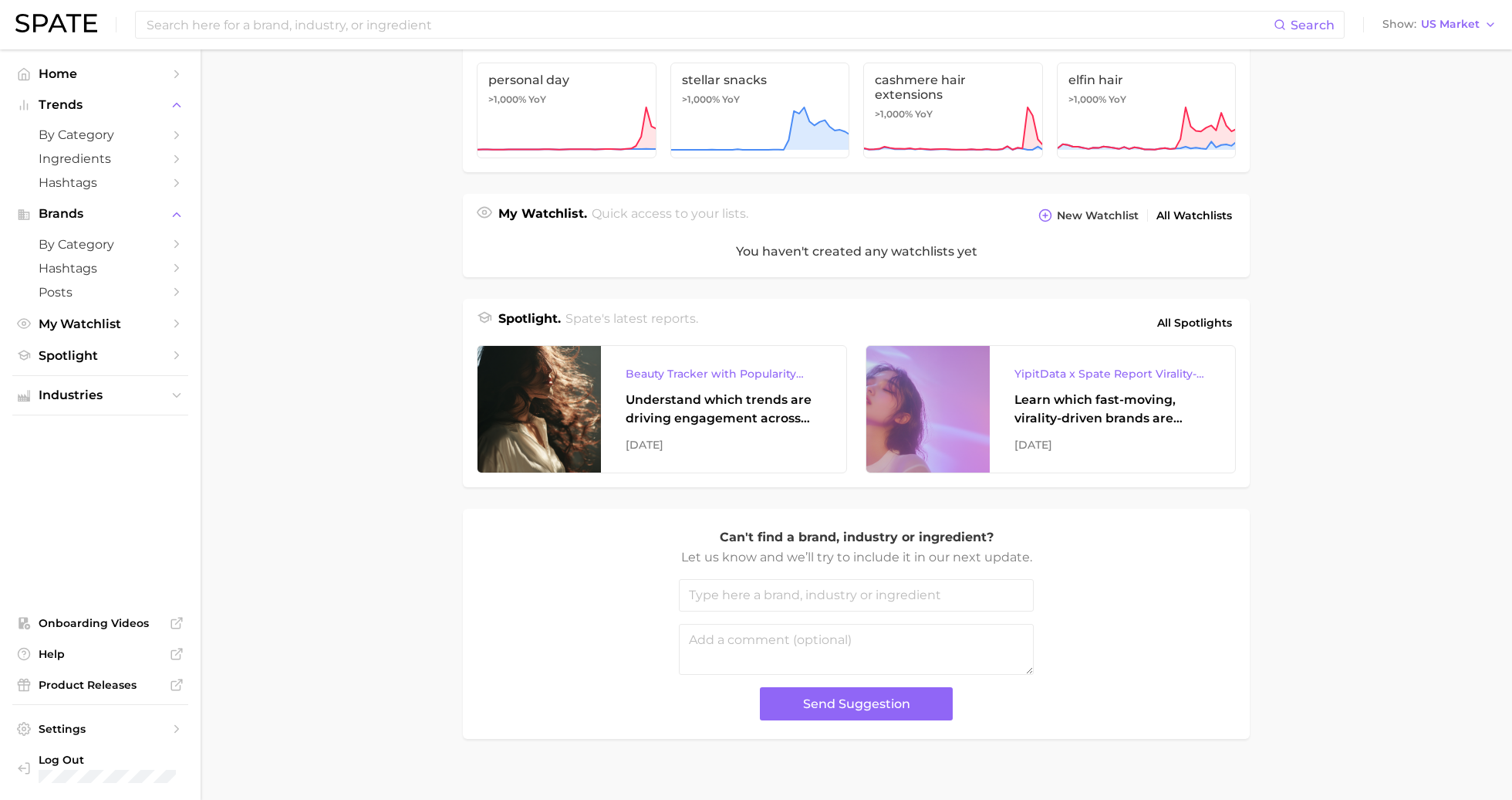
scroll to position [427, 0]
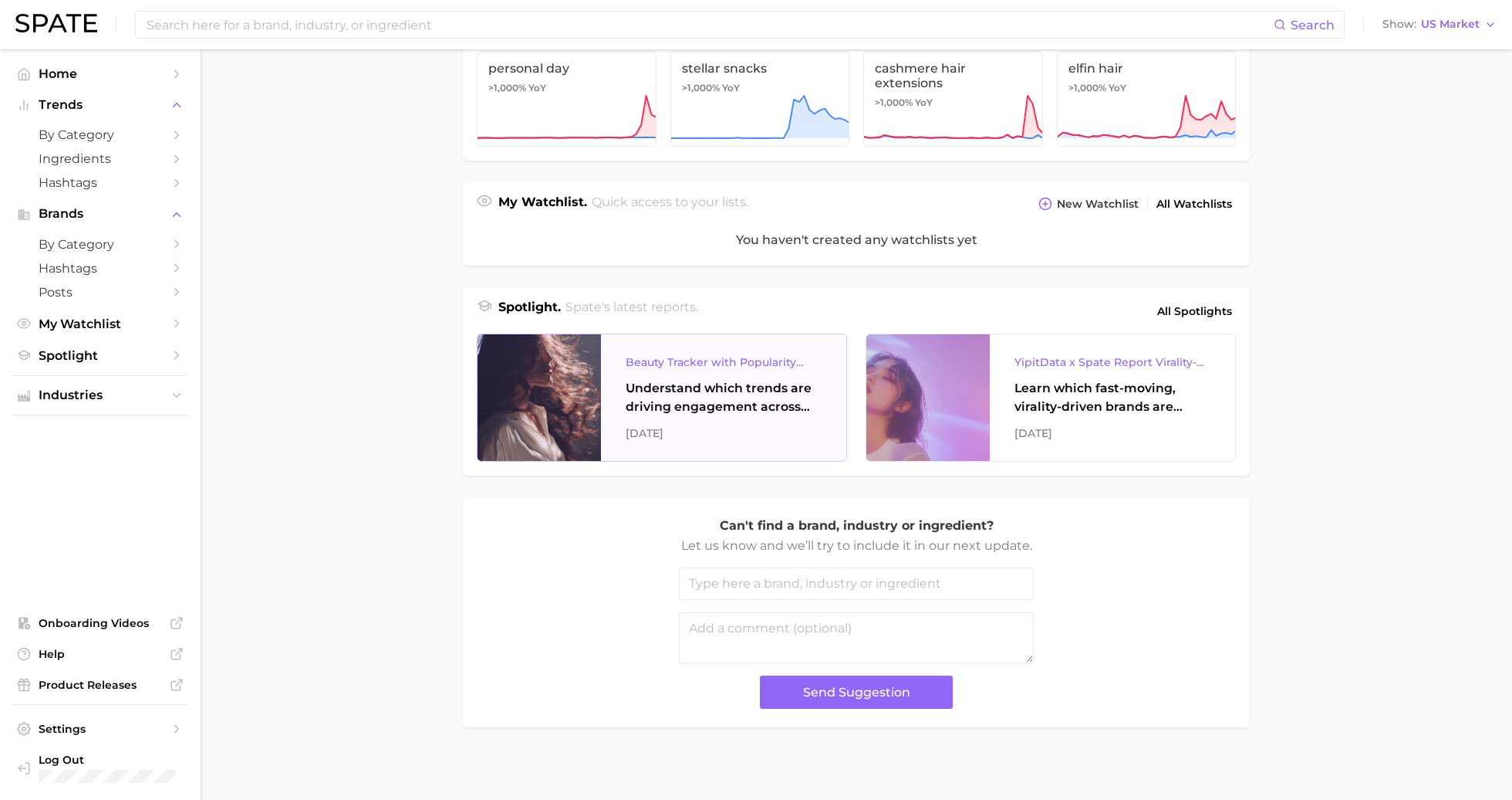
click at [740, 408] on div "Understand which trends are driving engagement across platforms in the skin, ha…" at bounding box center [723, 398] width 196 height 37
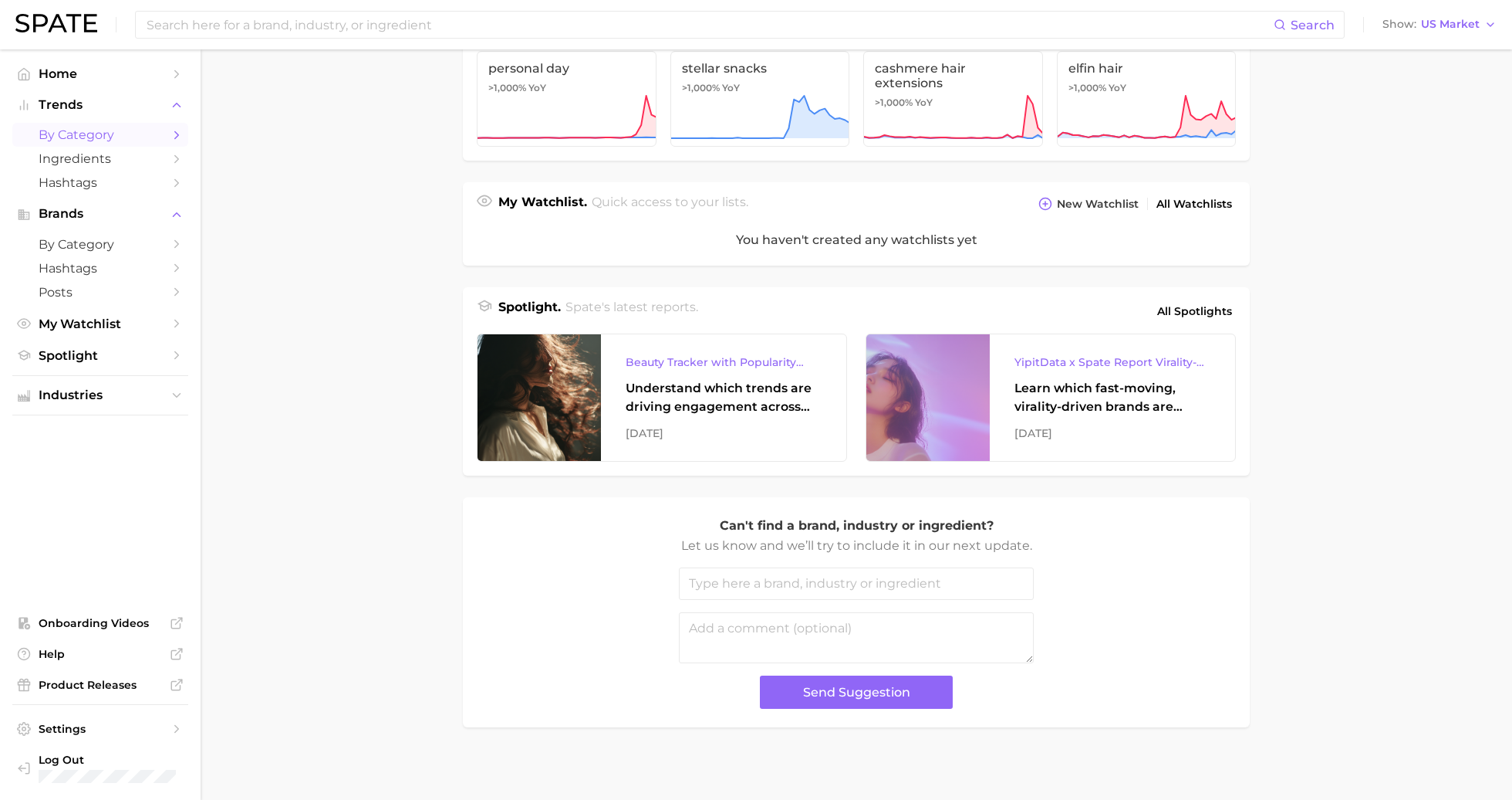
click at [74, 135] on span "by Category" at bounding box center [100, 134] width 124 height 14
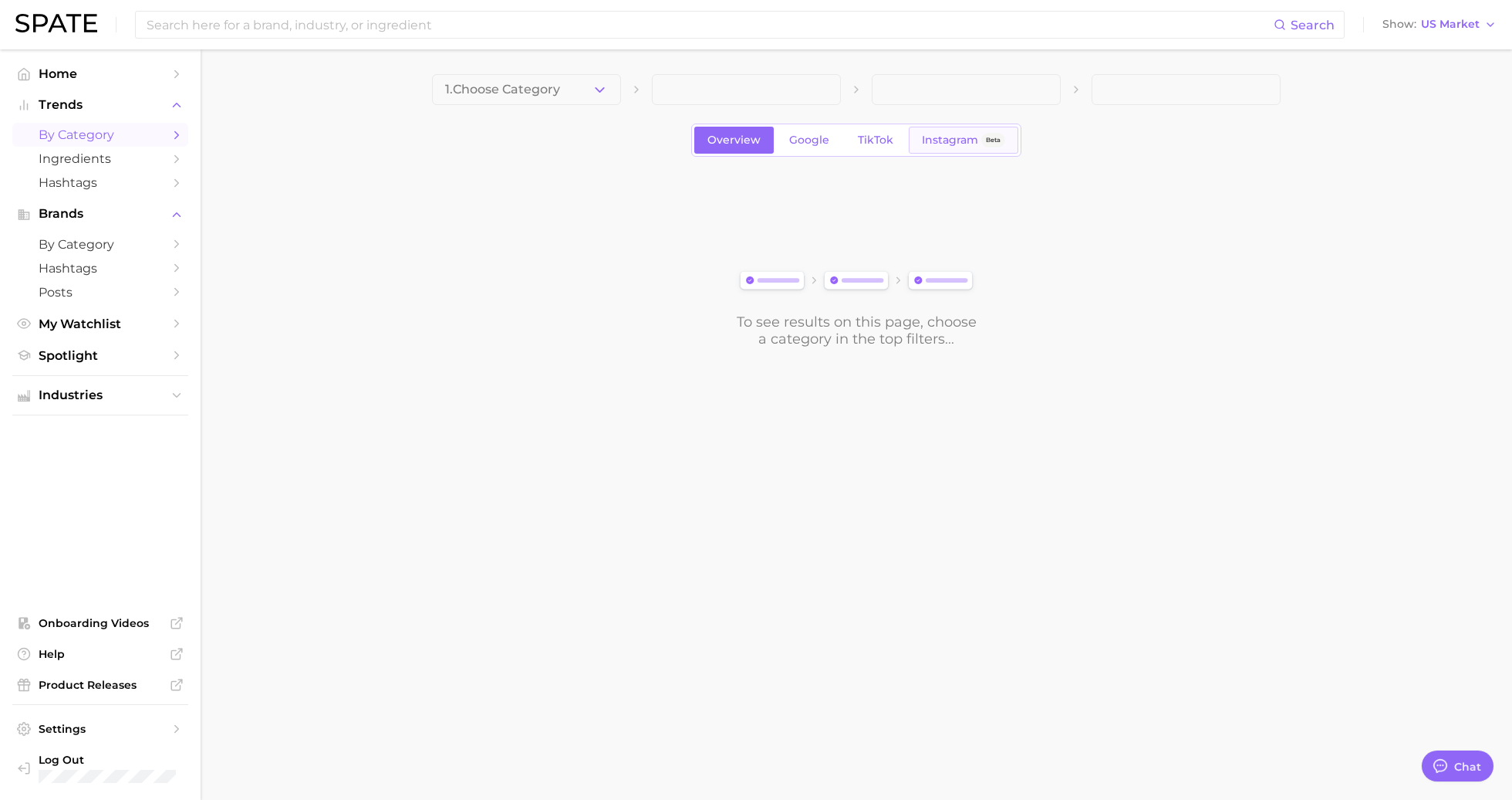
click at [998, 148] on link "Instagram Beta" at bounding box center [963, 140] width 109 height 27
click at [591, 97] on button "1. Choose Category" at bounding box center [527, 89] width 189 height 31
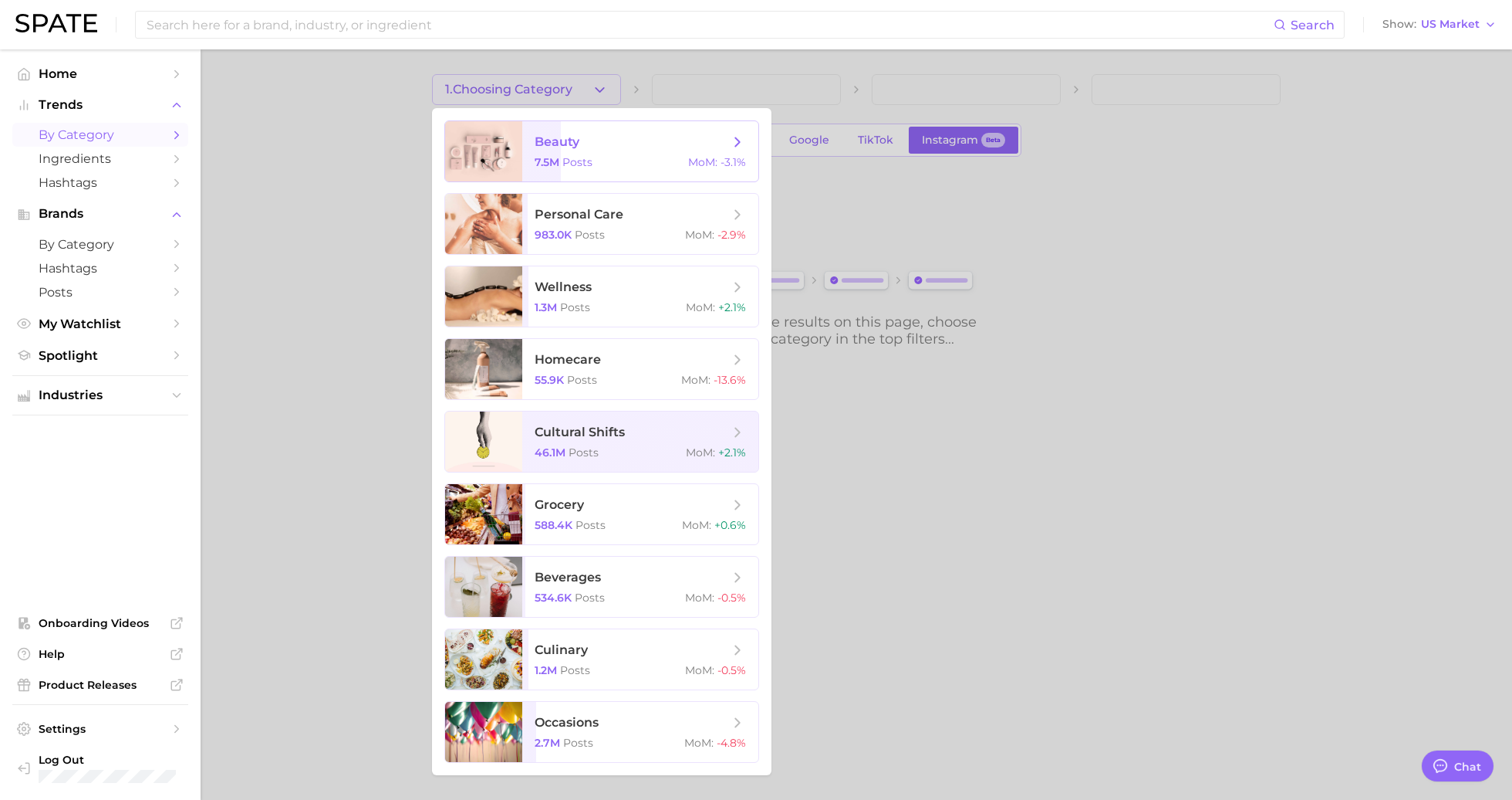
click at [637, 156] on div "7.5m Posts MoM : -3.1%" at bounding box center [640, 162] width 211 height 14
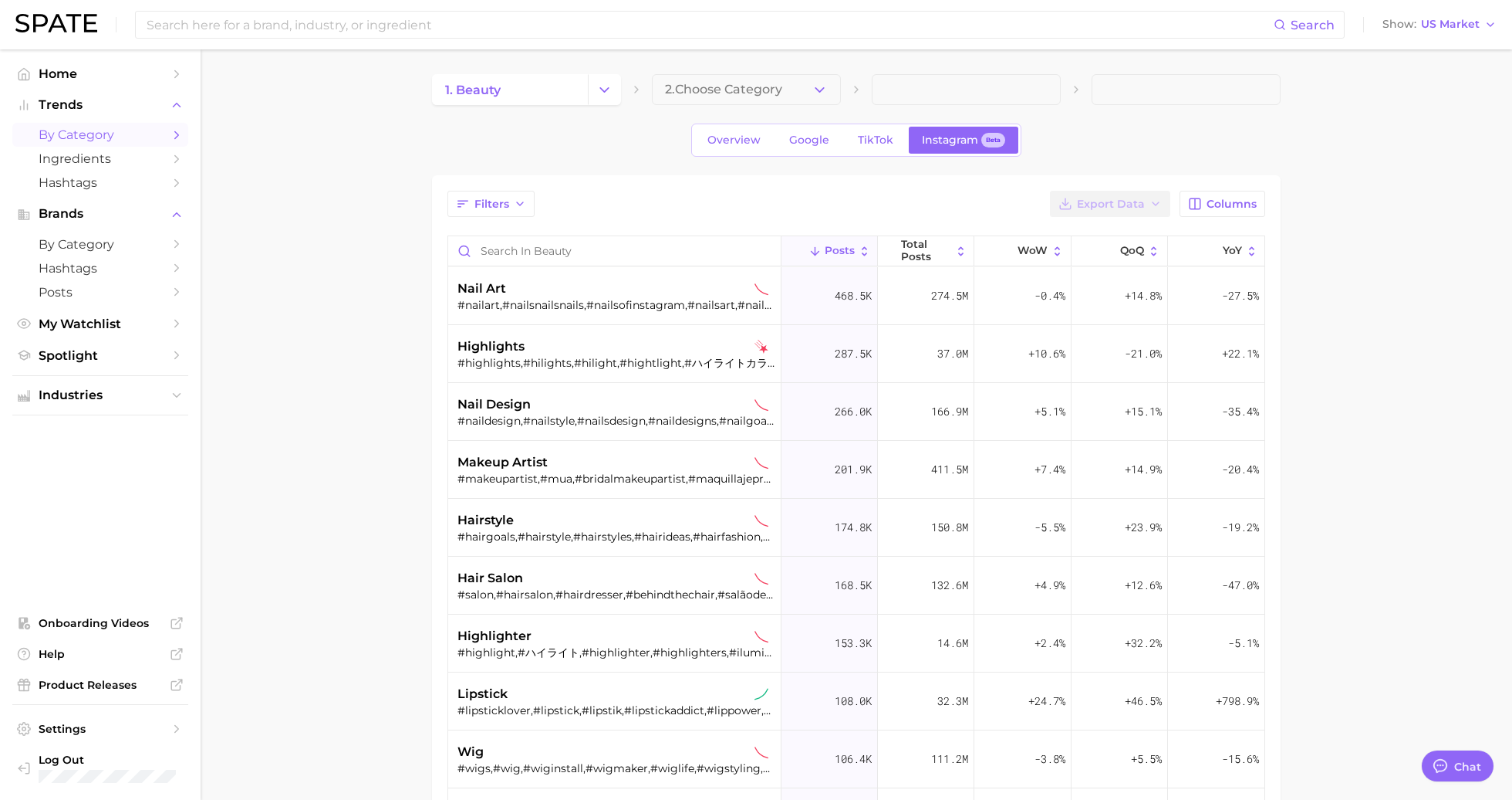
type textarea "x"
